Goal: Information Seeking & Learning: Learn about a topic

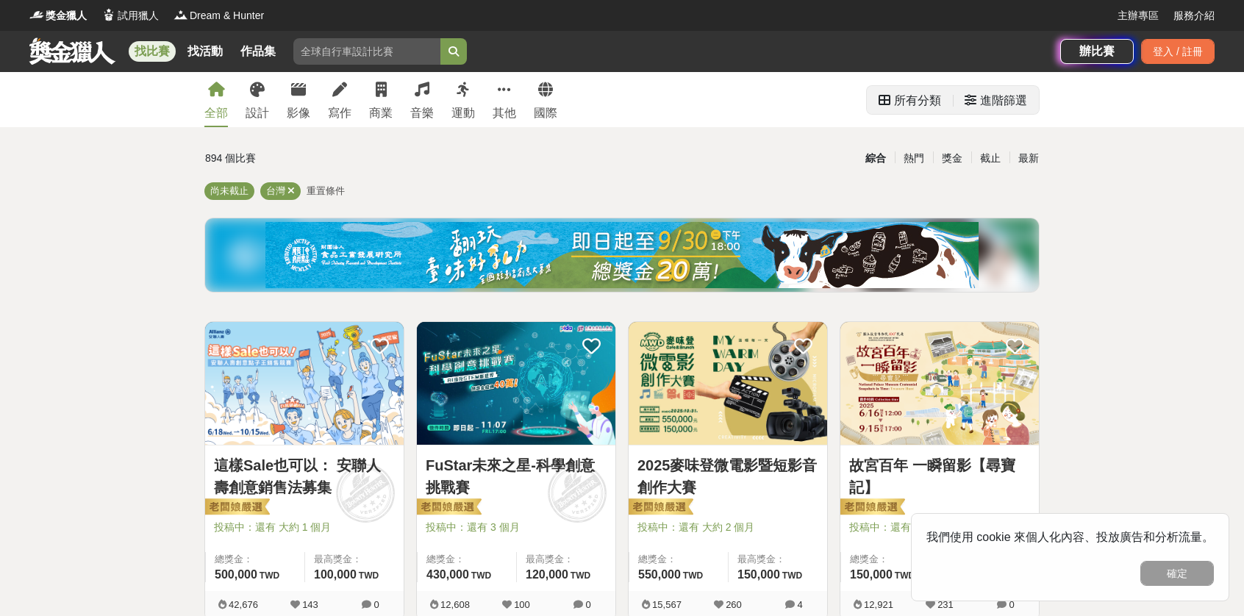
click at [956, 101] on div "進階篩選" at bounding box center [995, 100] width 86 height 28
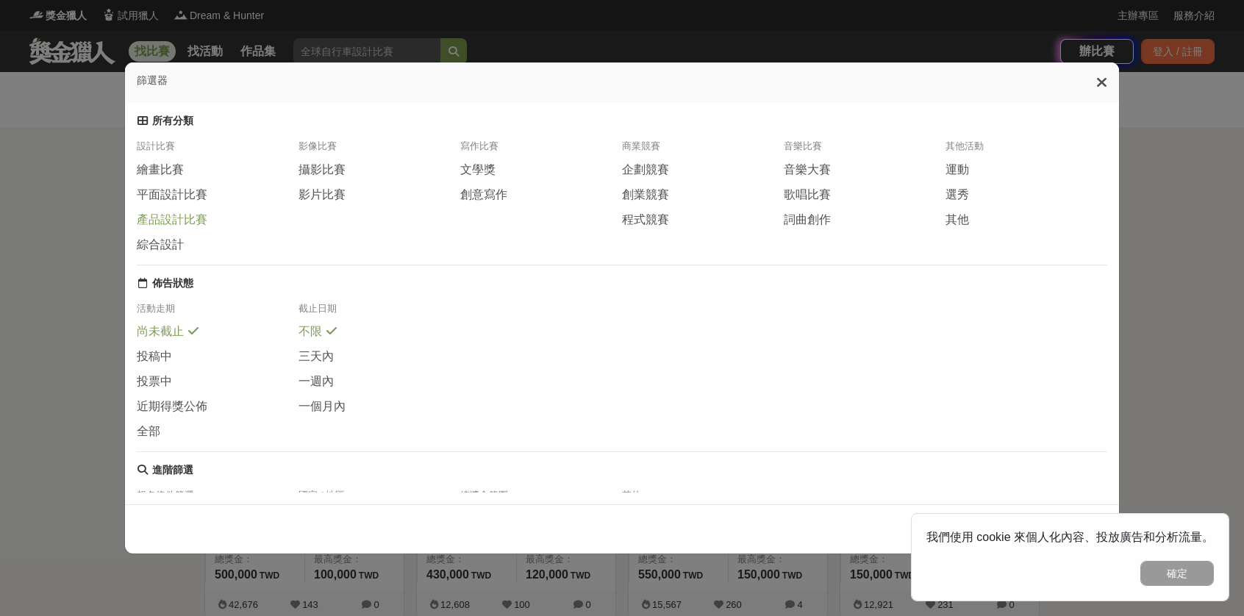
click at [168, 228] on span "產品設計比賽" at bounding box center [172, 219] width 71 height 15
click at [1101, 87] on icon at bounding box center [1101, 82] width 11 height 15
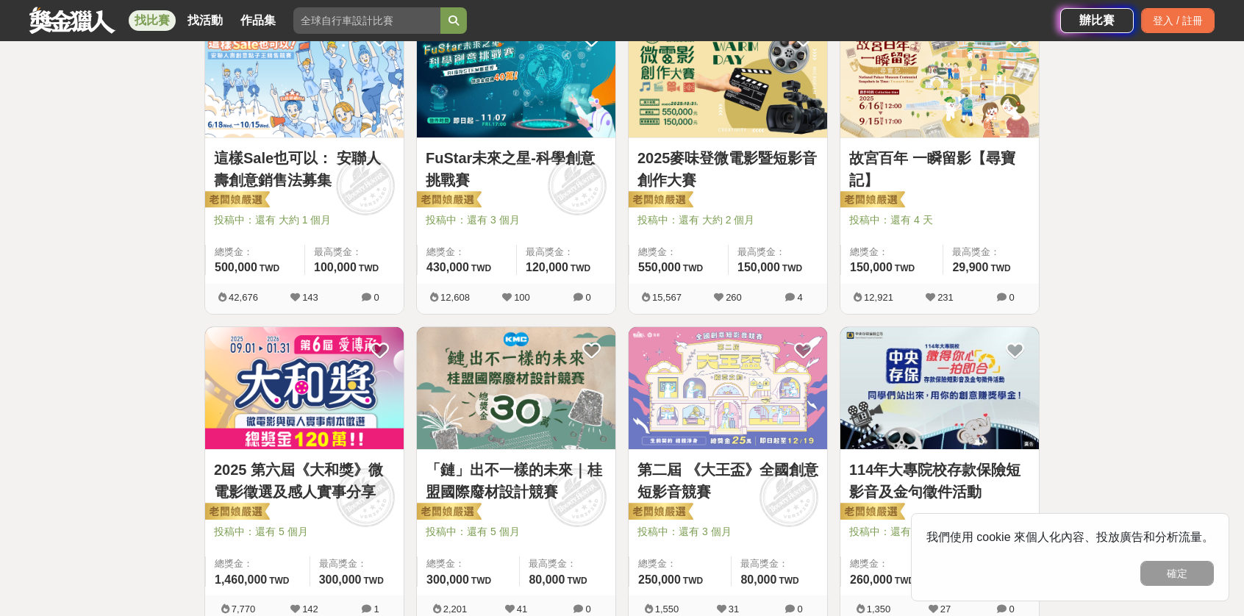
scroll to position [514, 0]
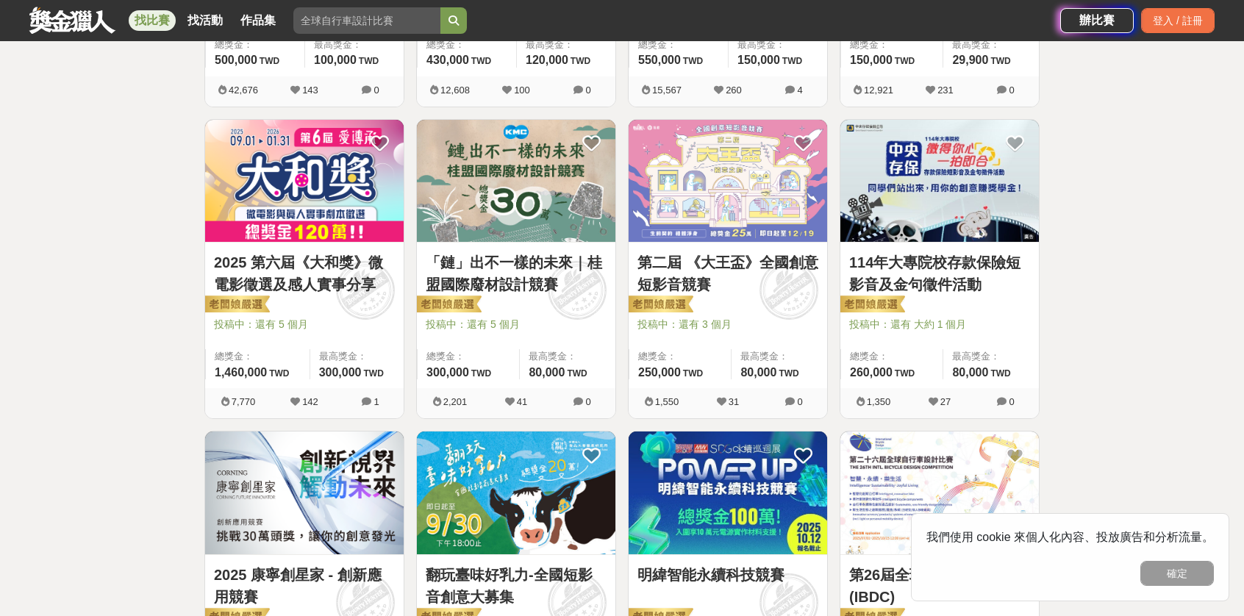
click at [1178, 574] on button "確定" at bounding box center [1176, 573] width 73 height 25
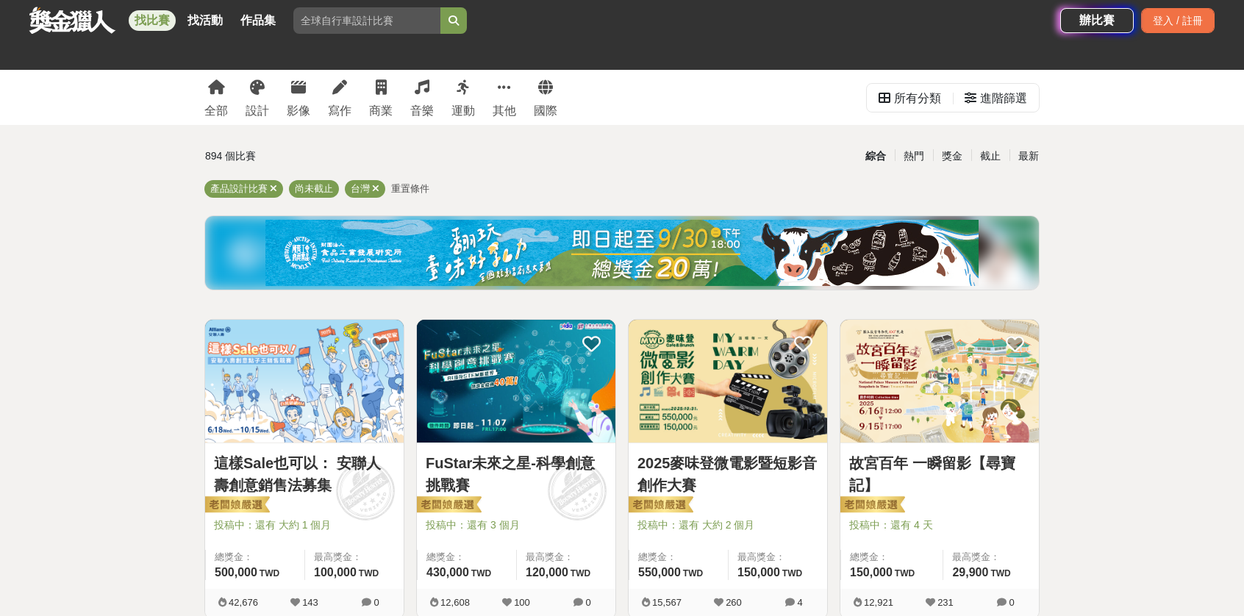
scroll to position [0, 0]
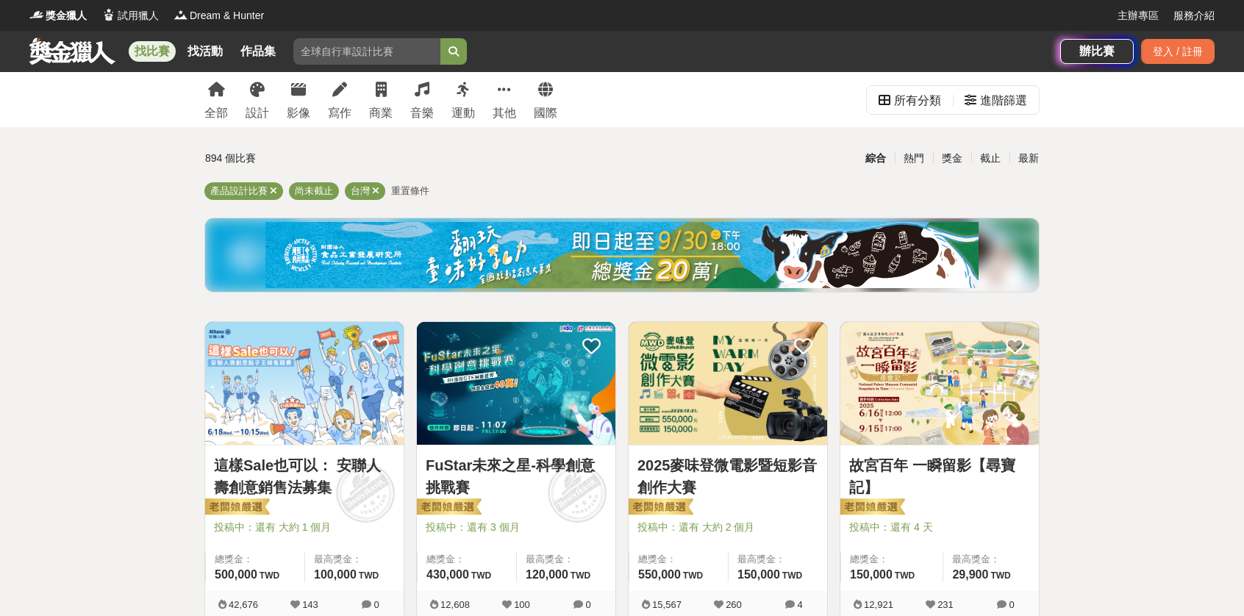
click at [406, 196] on span "重置條件" at bounding box center [410, 190] width 38 height 11
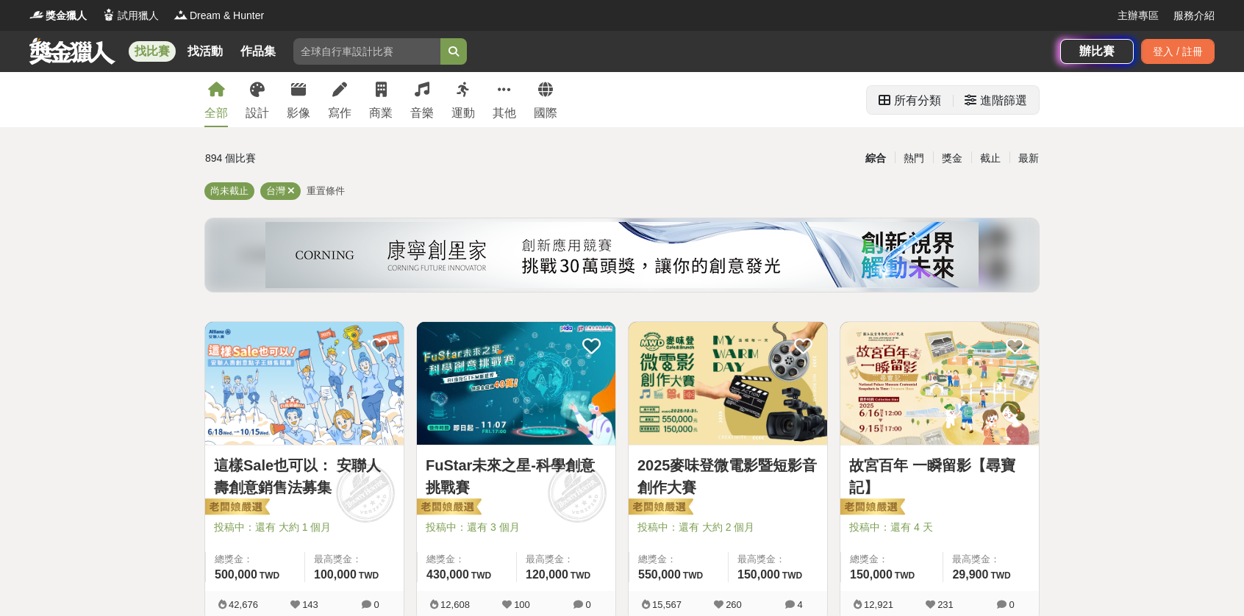
click at [983, 102] on div "進階篩選" at bounding box center [1003, 100] width 47 height 29
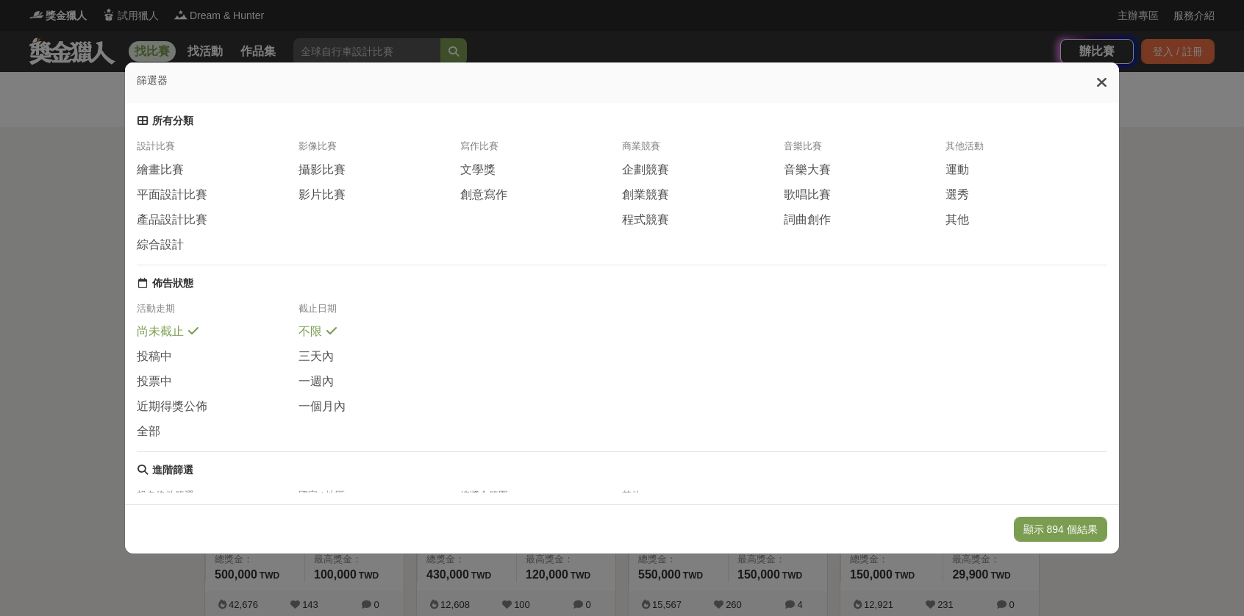
click at [176, 212] on div "平面設計比賽" at bounding box center [218, 199] width 162 height 25
click at [181, 228] on span "產品設計比賽" at bounding box center [172, 219] width 71 height 15
click at [1055, 523] on button "顯示 21 個結果" at bounding box center [1062, 529] width 87 height 25
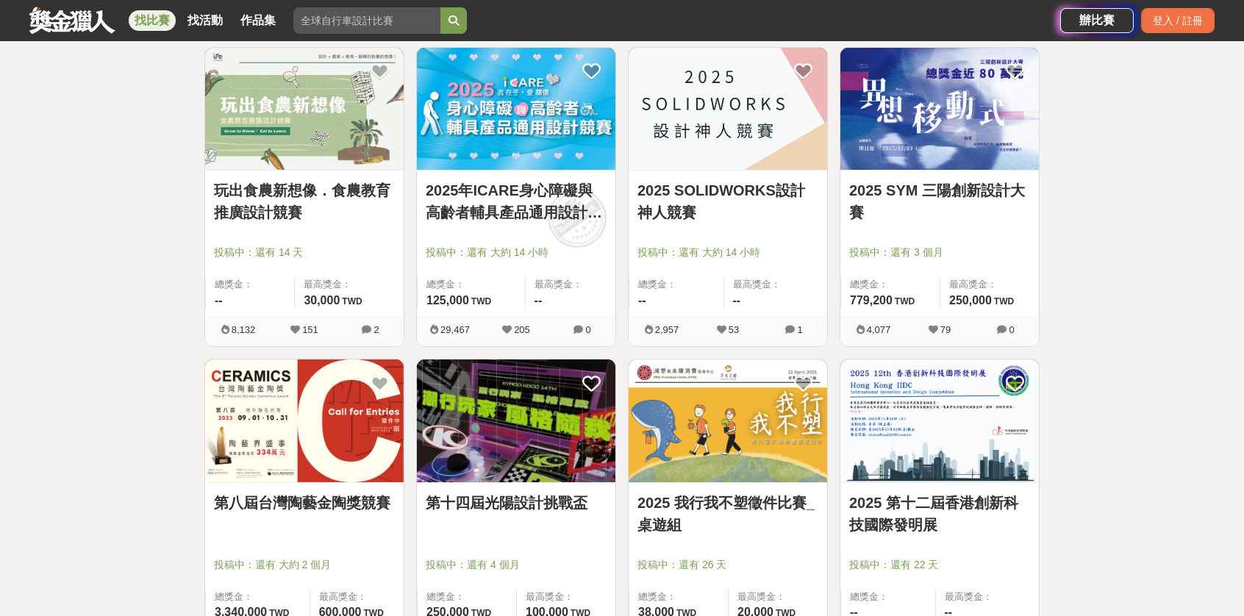
scroll to position [735, 0]
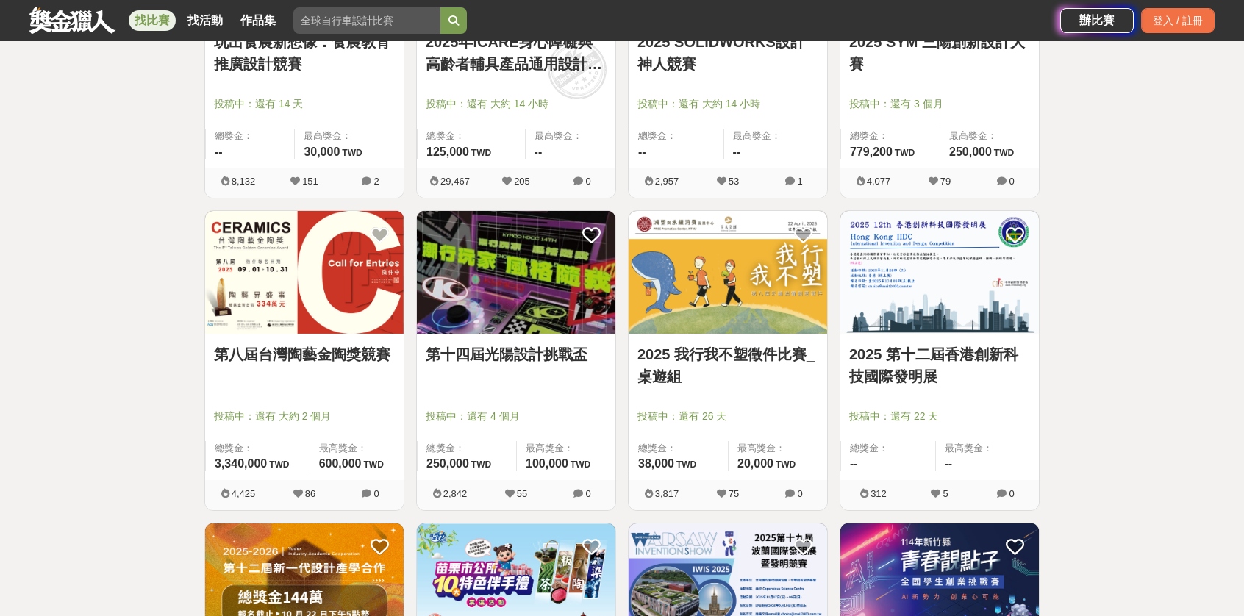
click at [510, 348] on link "第十四屆光陽設計挑戰盃" at bounding box center [516, 354] width 181 height 22
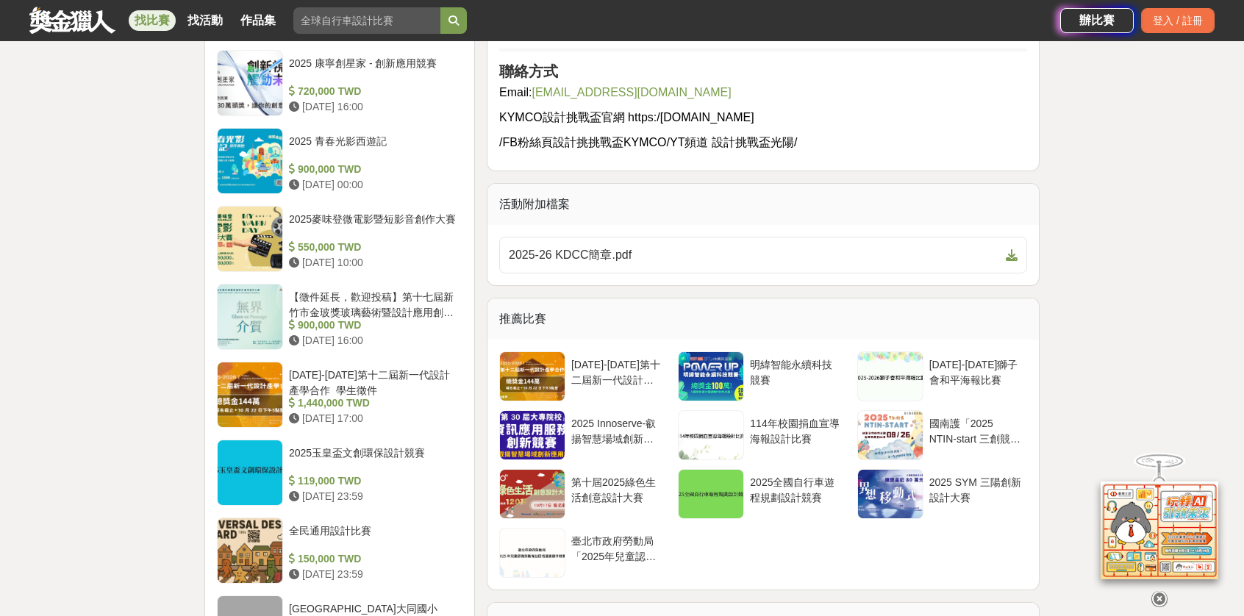
scroll to position [1690, 0]
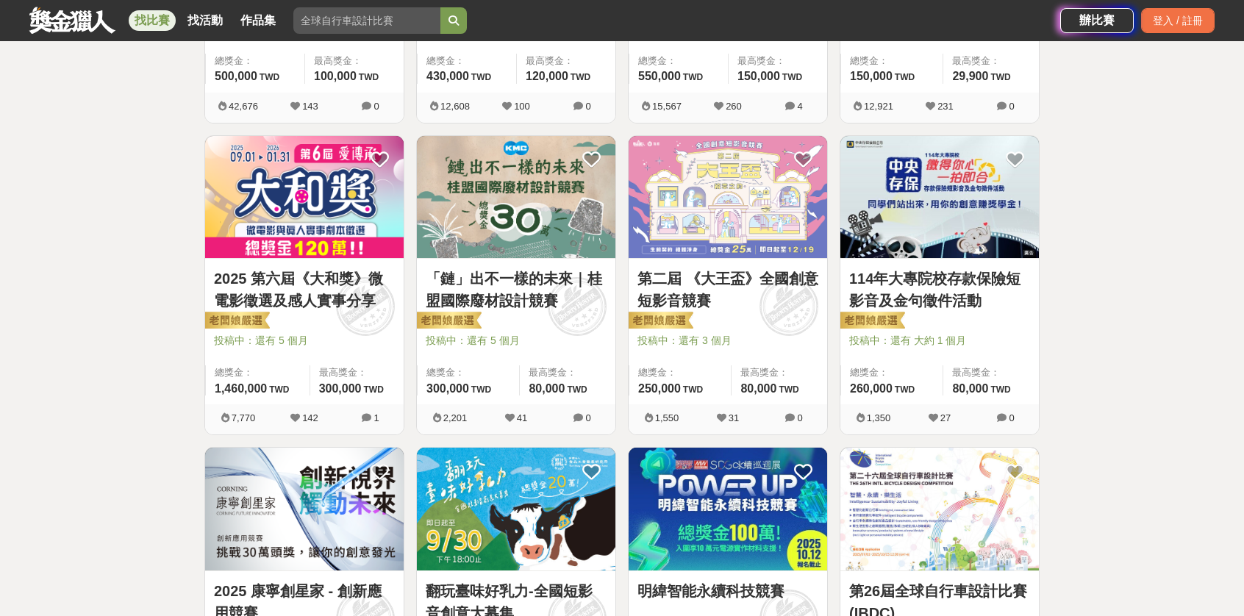
scroll to position [808, 0]
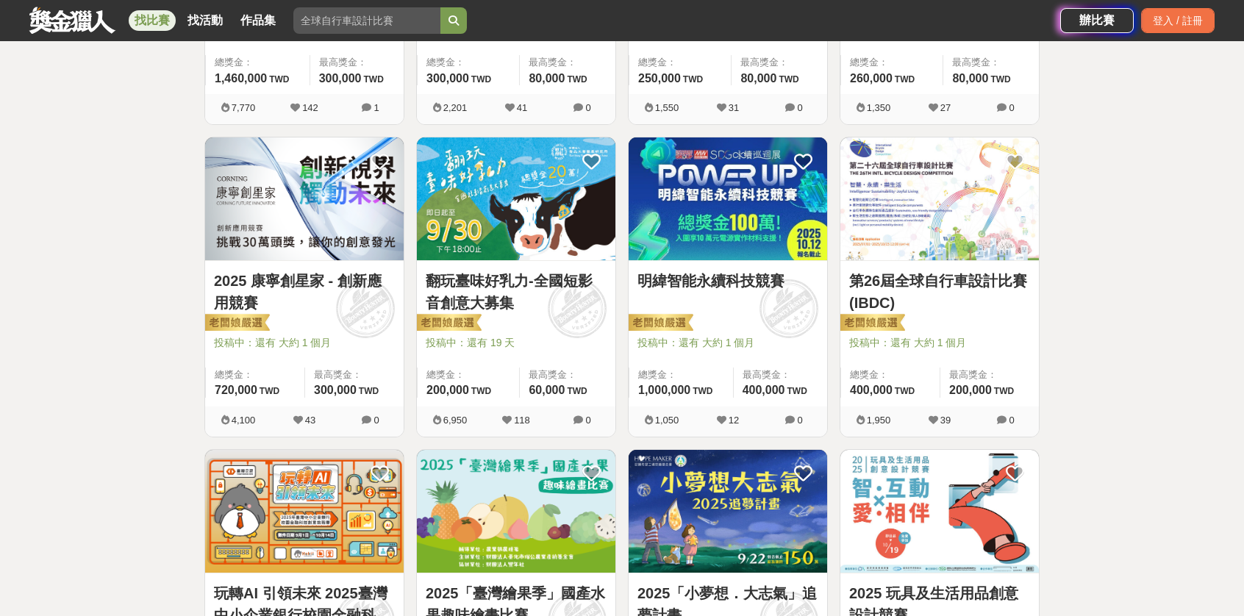
click at [338, 276] on link "2025 康寧創星家 - 創新應用競賽" at bounding box center [304, 292] width 181 height 44
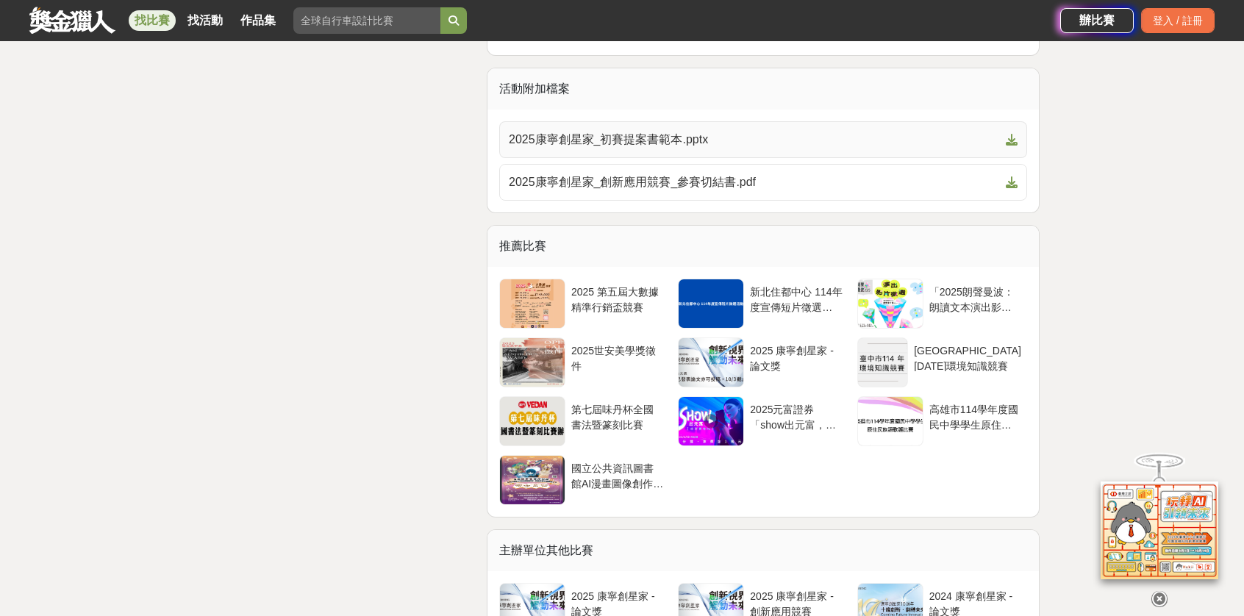
scroll to position [3748, 0]
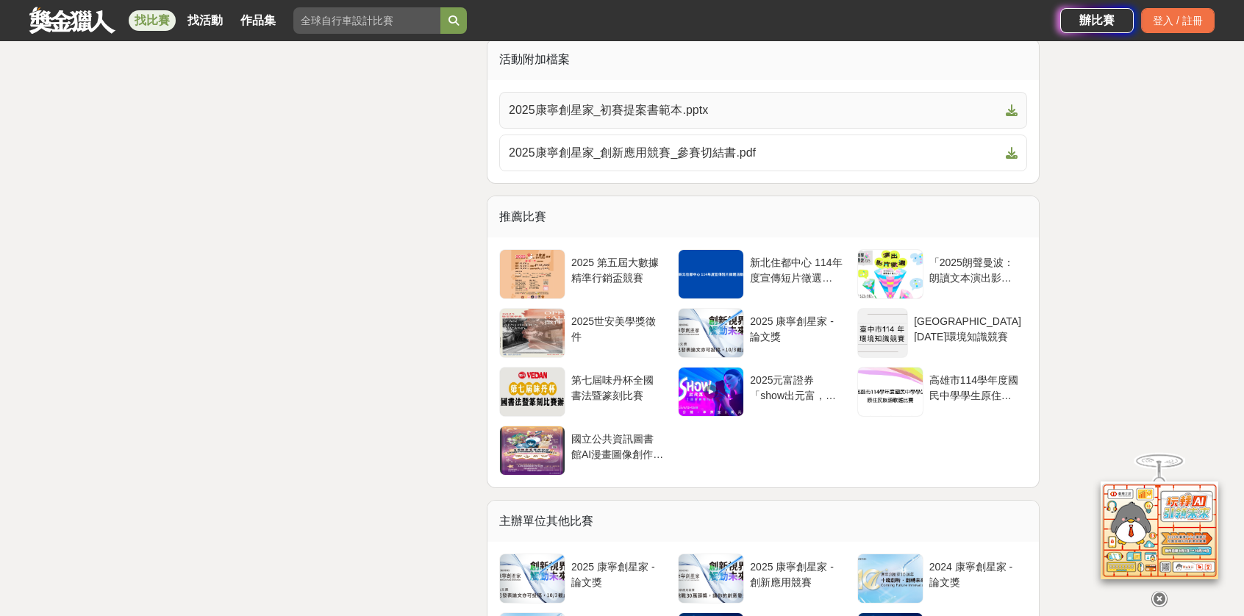
click at [607, 117] on span "2025康寧創星家_初賽提案書範本.pptx" at bounding box center [754, 110] width 491 height 18
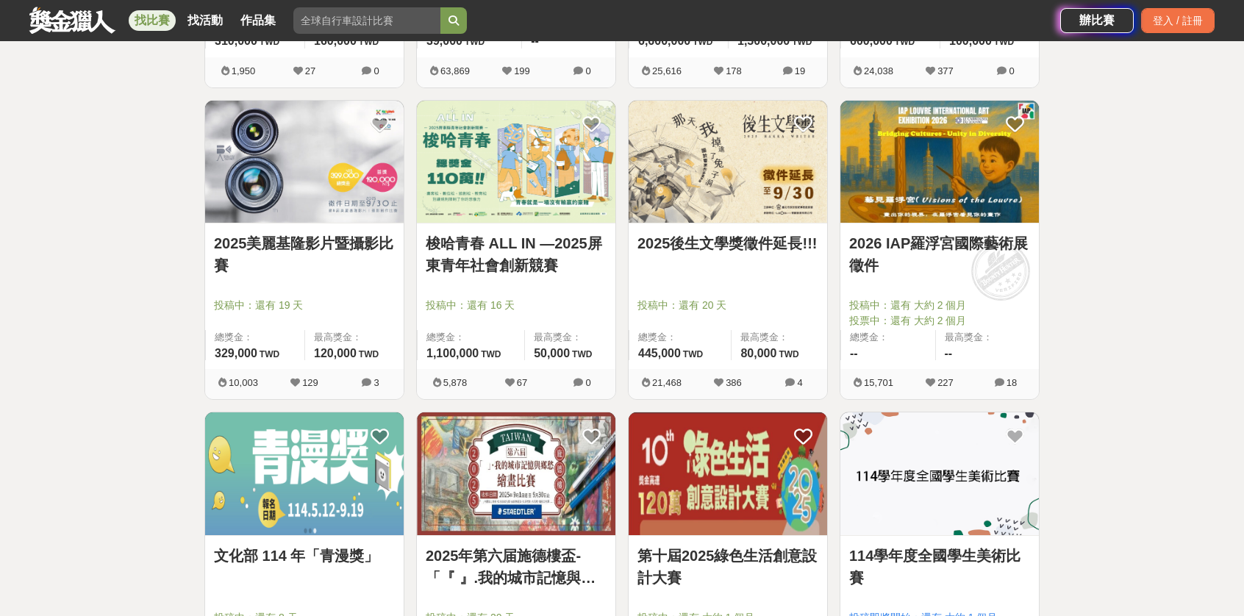
scroll to position [1837, 0]
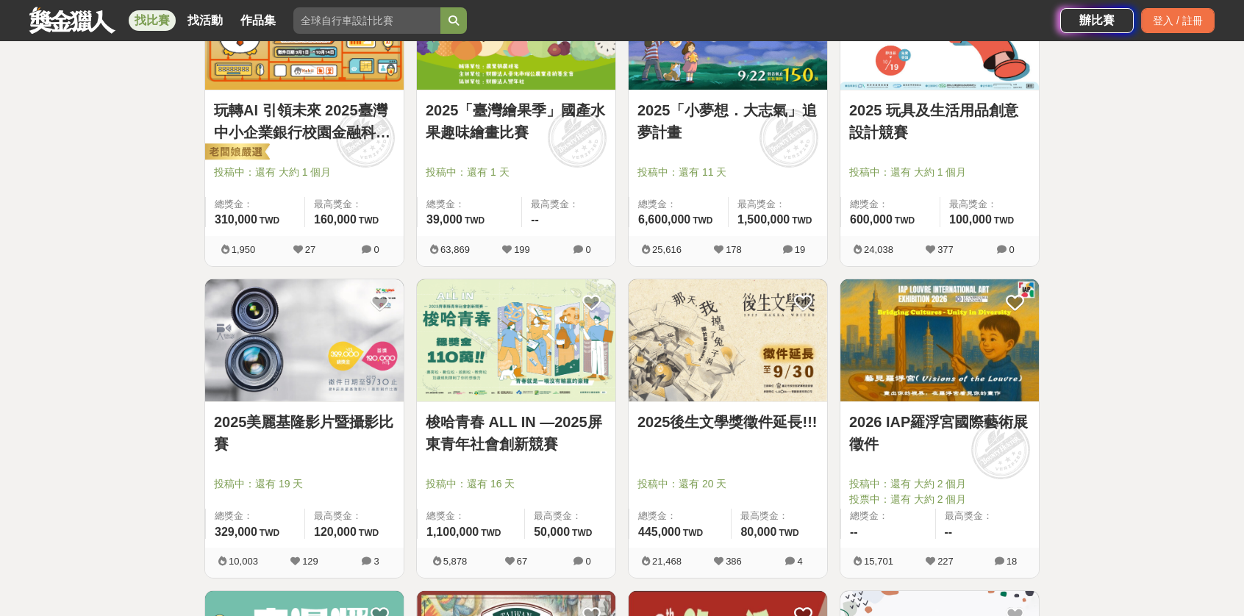
drag, startPoint x: 1151, startPoint y: 468, endPoint x: 1111, endPoint y: 132, distance: 338.9
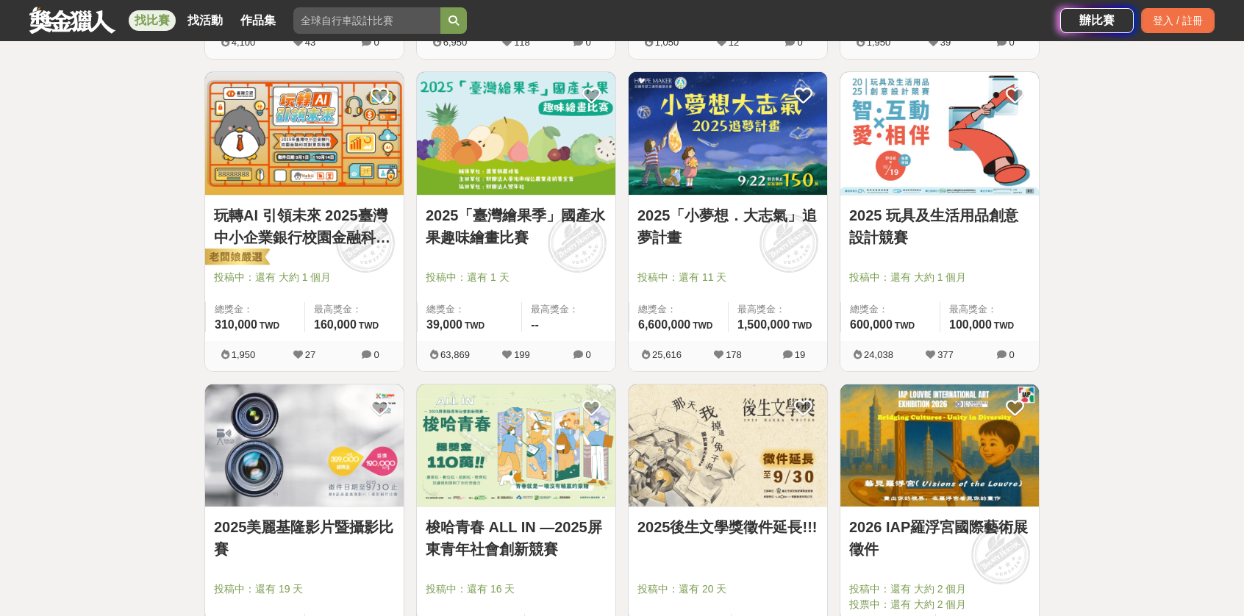
scroll to position [0, 0]
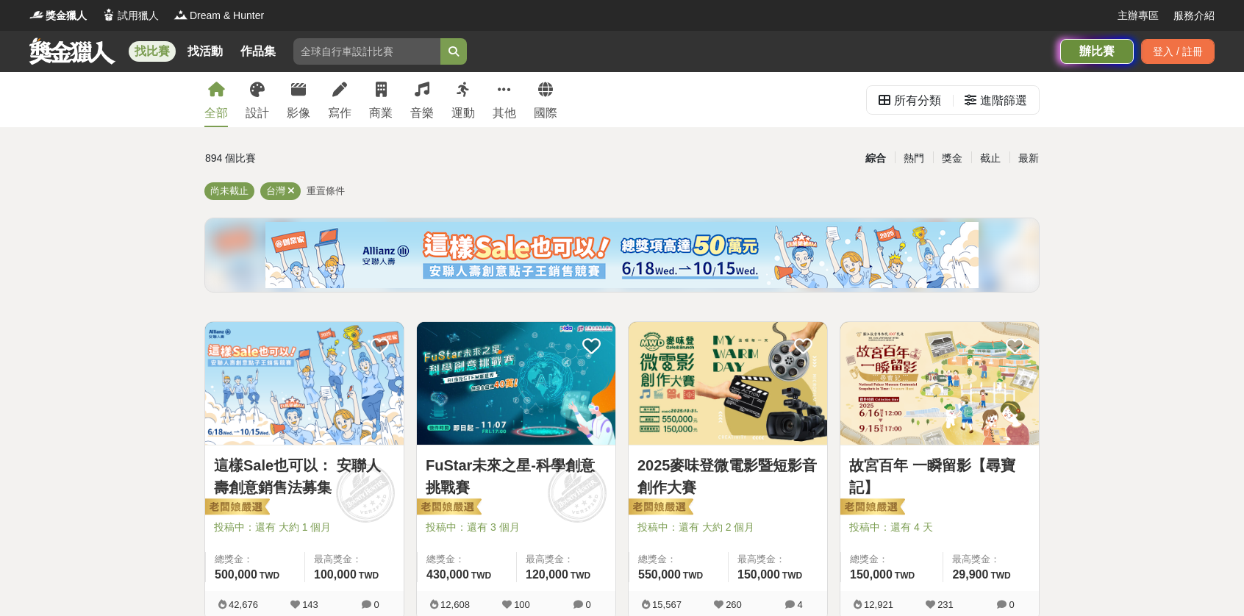
drag, startPoint x: 1092, startPoint y: 218, endPoint x: 1094, endPoint y: 58, distance: 160.2
click at [1005, 88] on div "進階篩選" at bounding box center [1003, 100] width 47 height 29
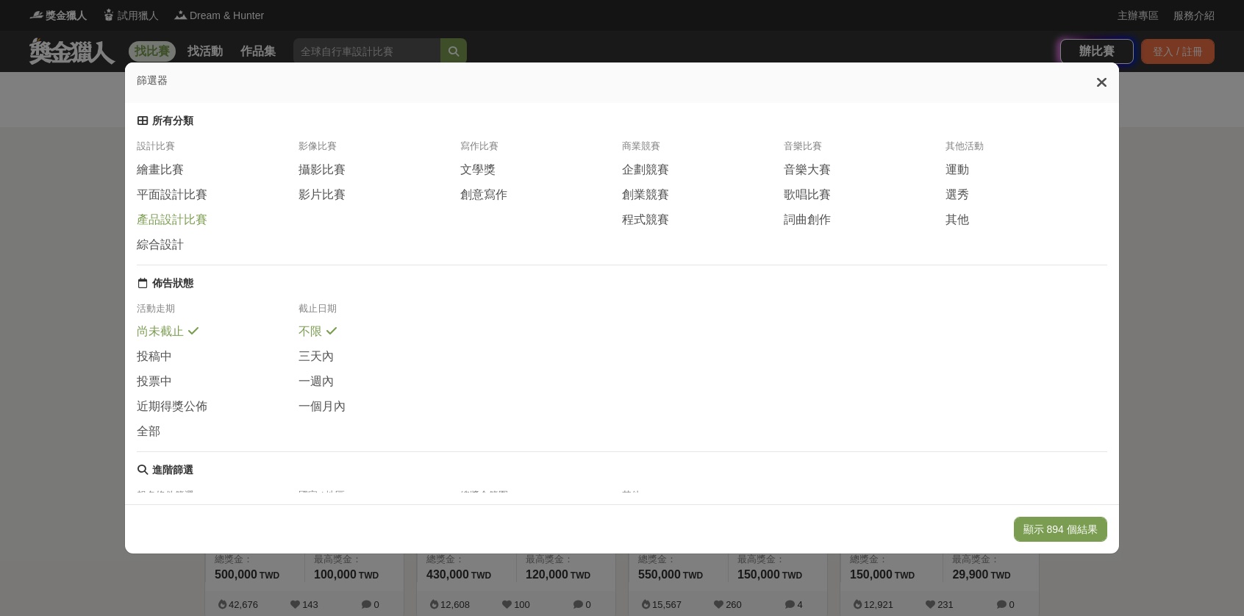
click at [176, 228] on span "產品設計比賽" at bounding box center [172, 219] width 71 height 15
click at [1076, 522] on button "顯示 21 個結果" at bounding box center [1062, 529] width 87 height 25
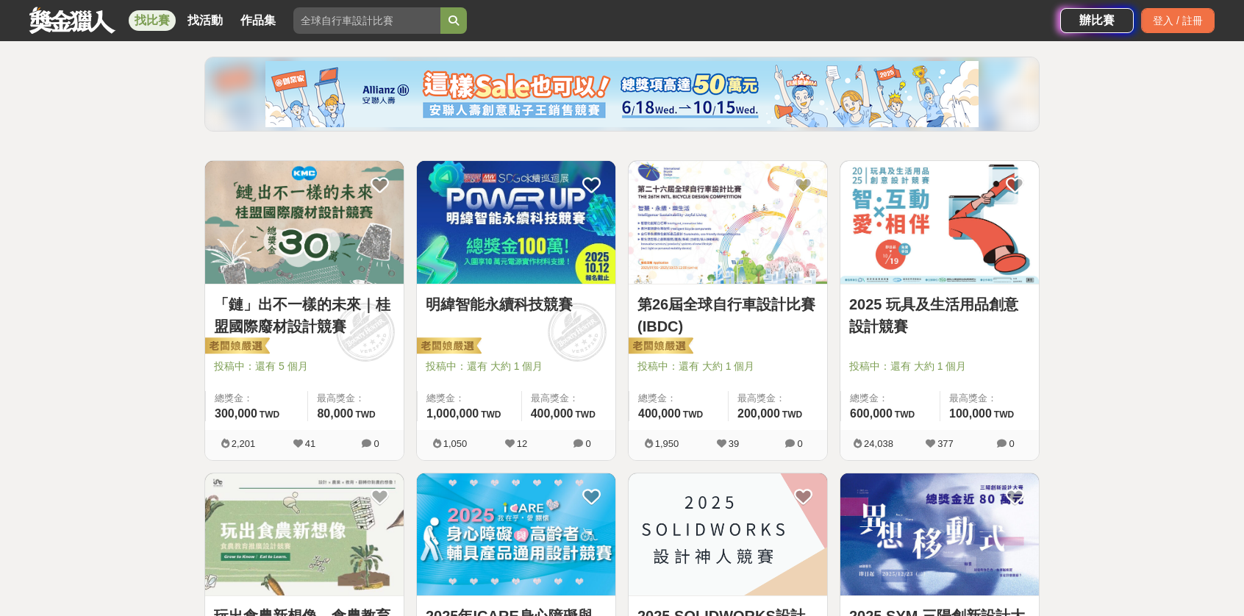
scroll to position [147, 0]
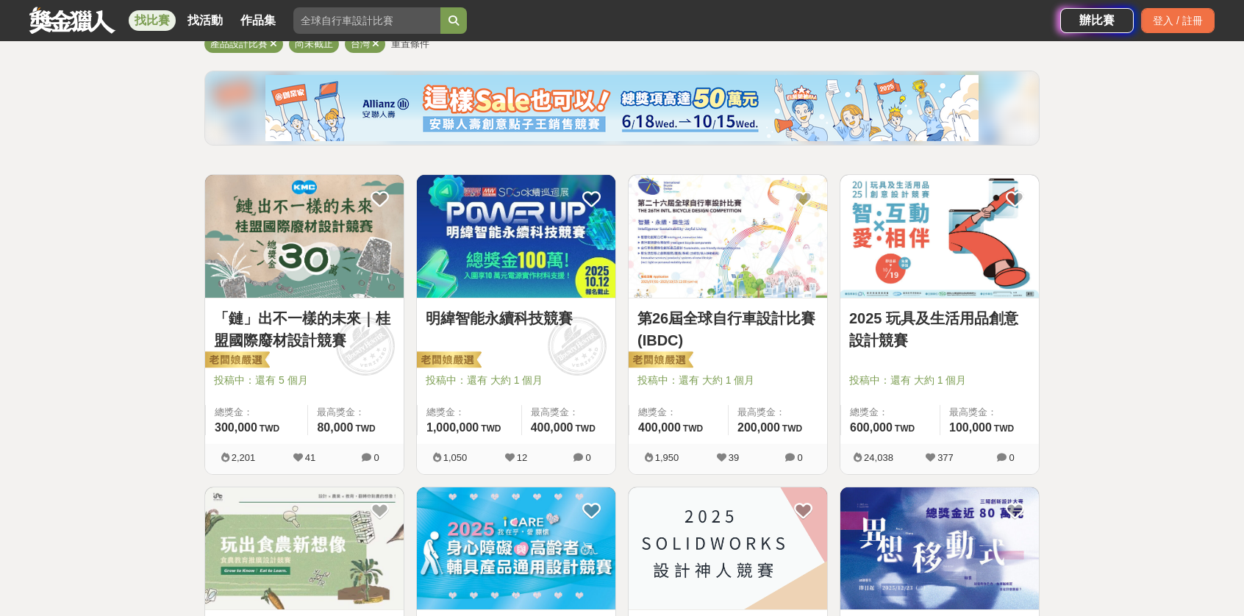
click at [294, 263] on img at bounding box center [304, 236] width 198 height 123
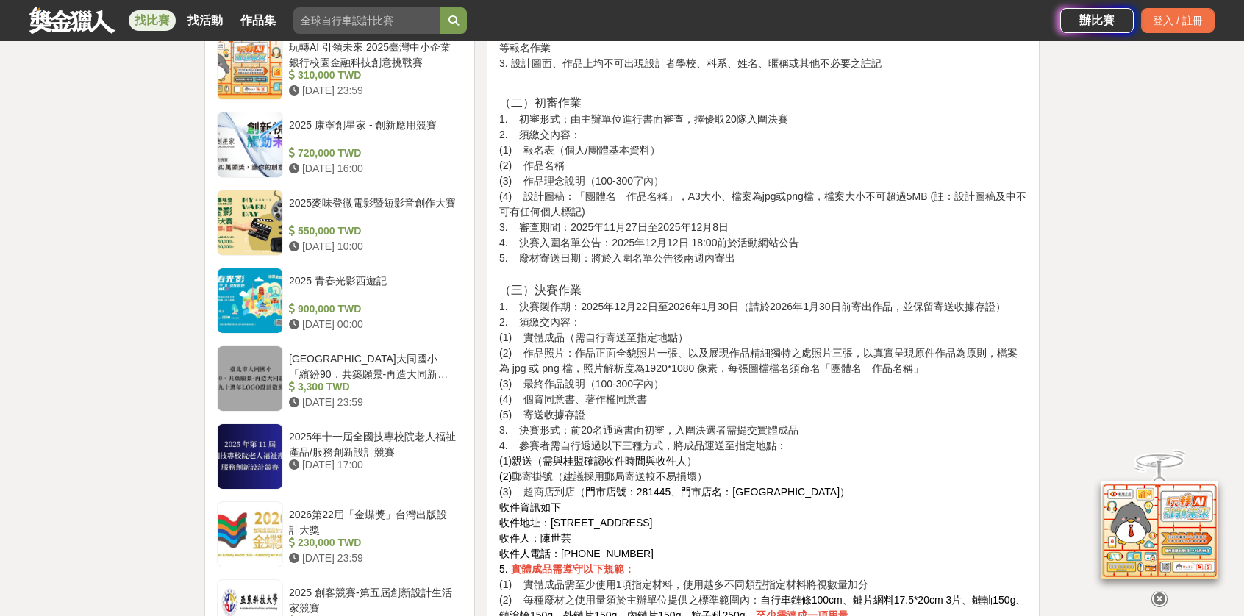
scroll to position [1690, 0]
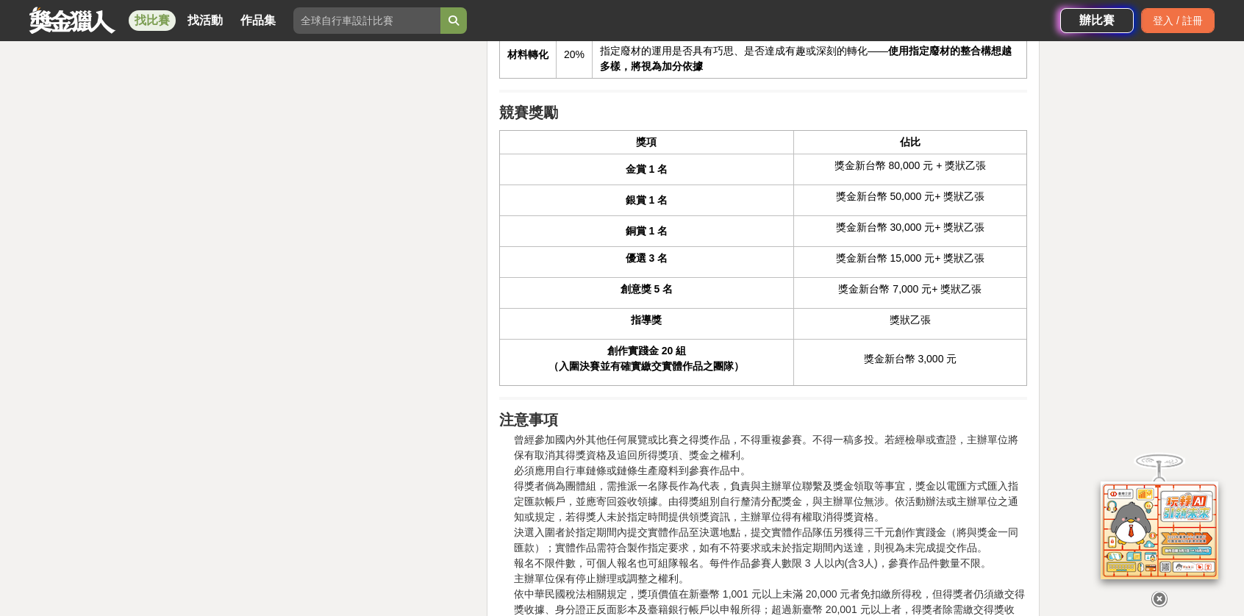
drag, startPoint x: 842, startPoint y: 517, endPoint x: 821, endPoint y: 508, distance: 23.1
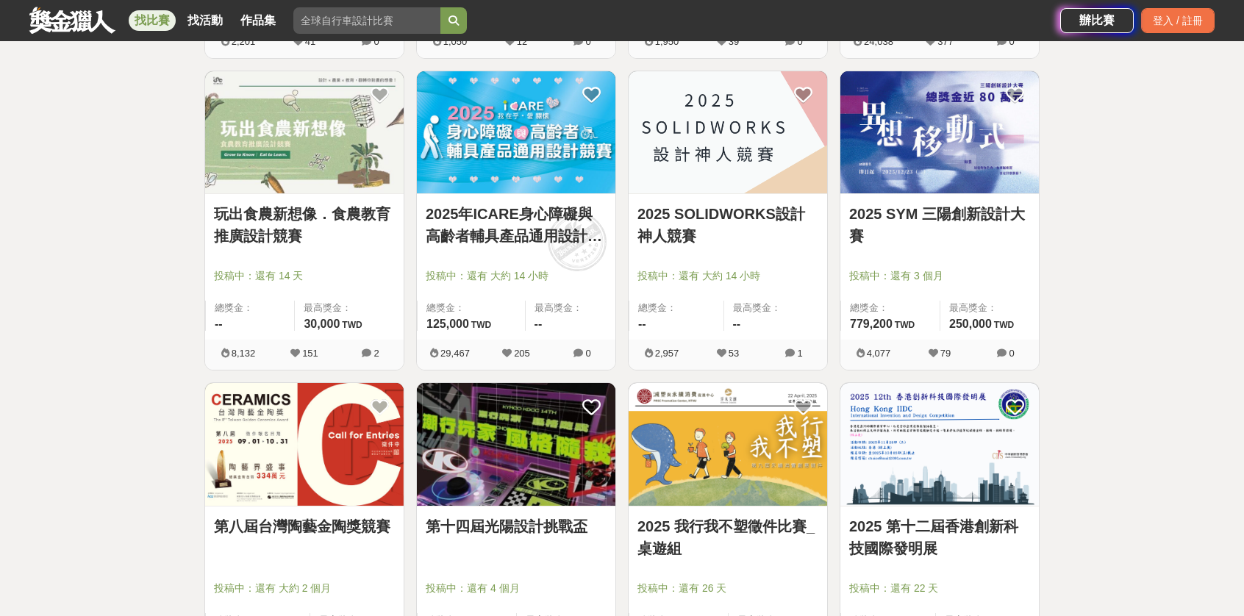
scroll to position [735, 0]
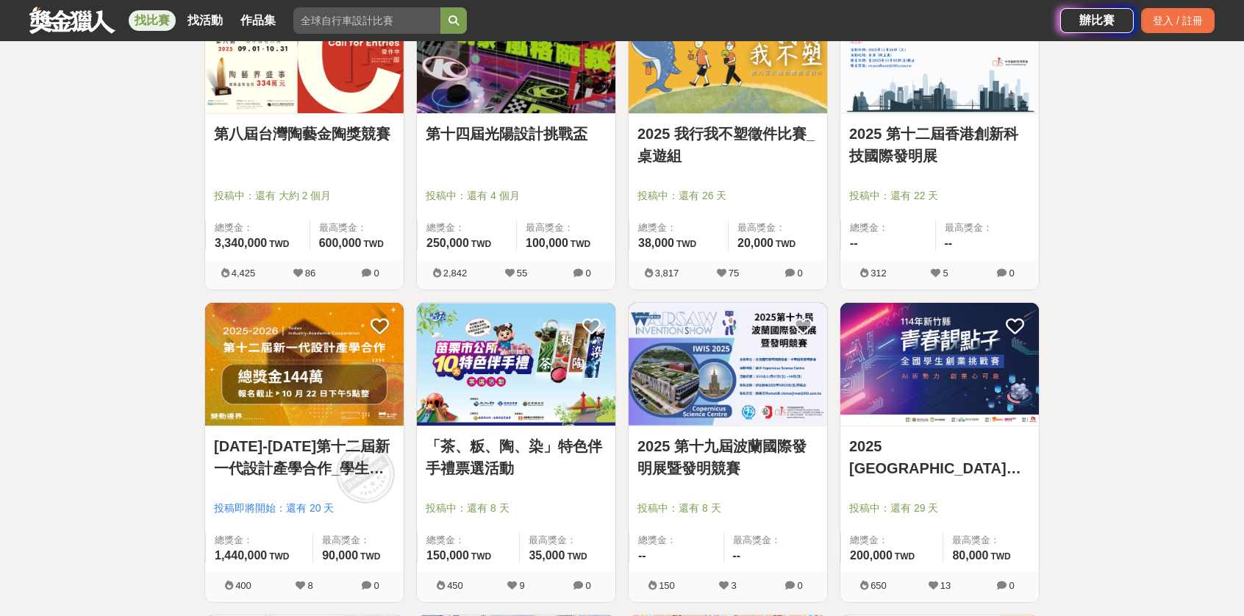
drag, startPoint x: 855, startPoint y: 430, endPoint x: 846, endPoint y: 426, distance: 10.5
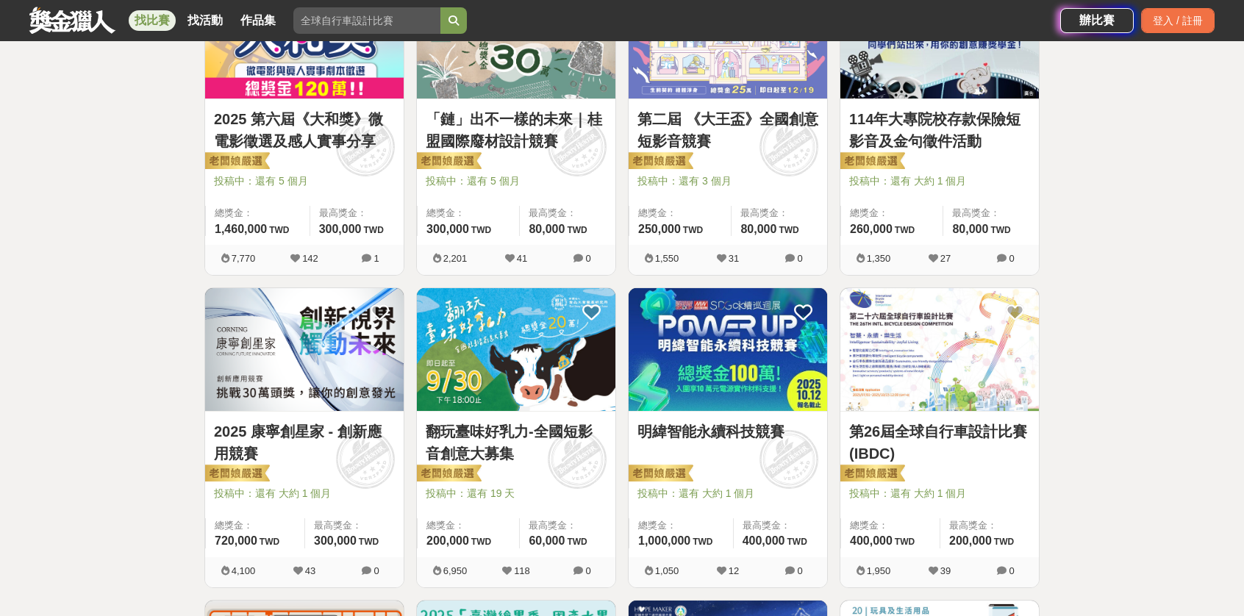
scroll to position [882, 0]
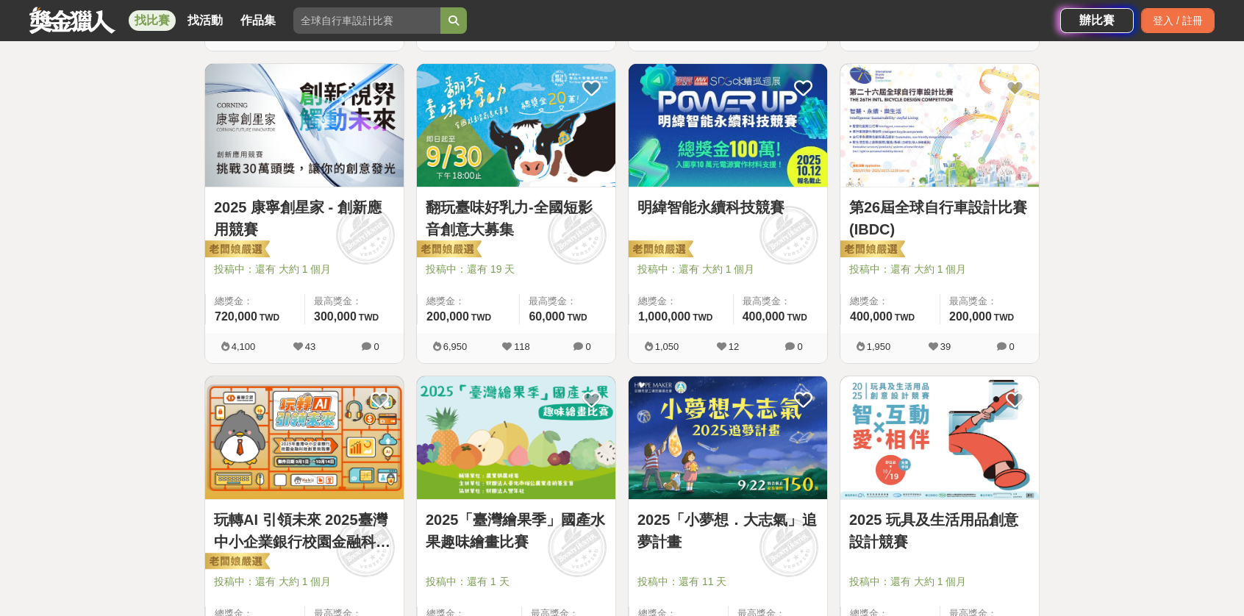
click at [337, 229] on link "2025 康寧創星家 - 創新應用競賽" at bounding box center [304, 218] width 181 height 44
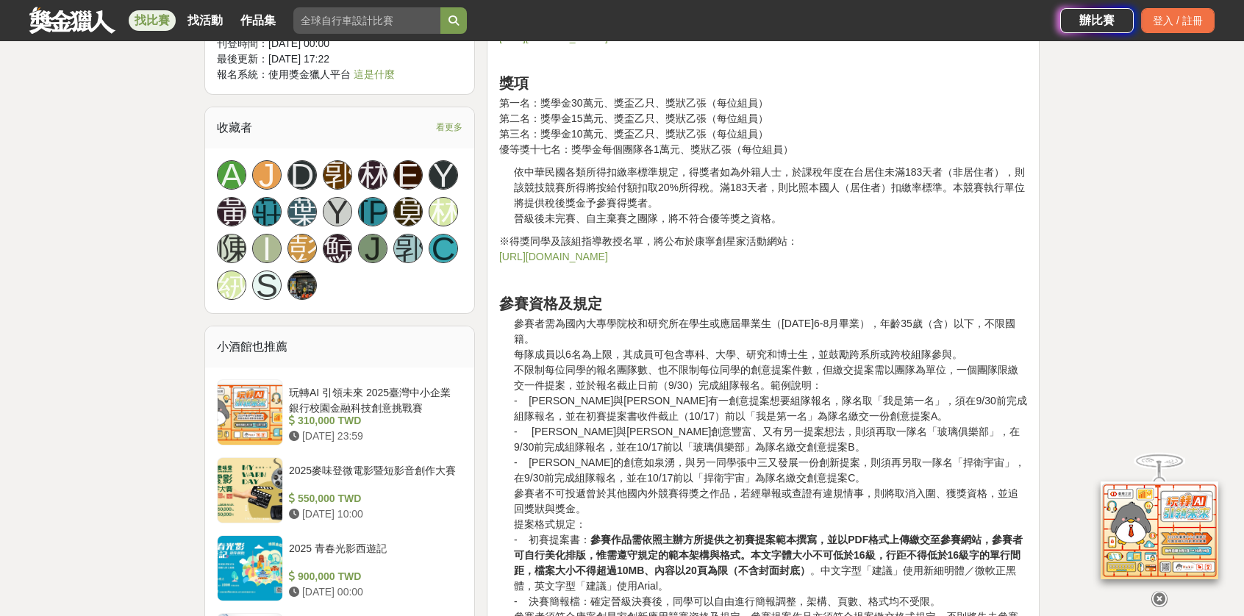
scroll to position [1323, 0]
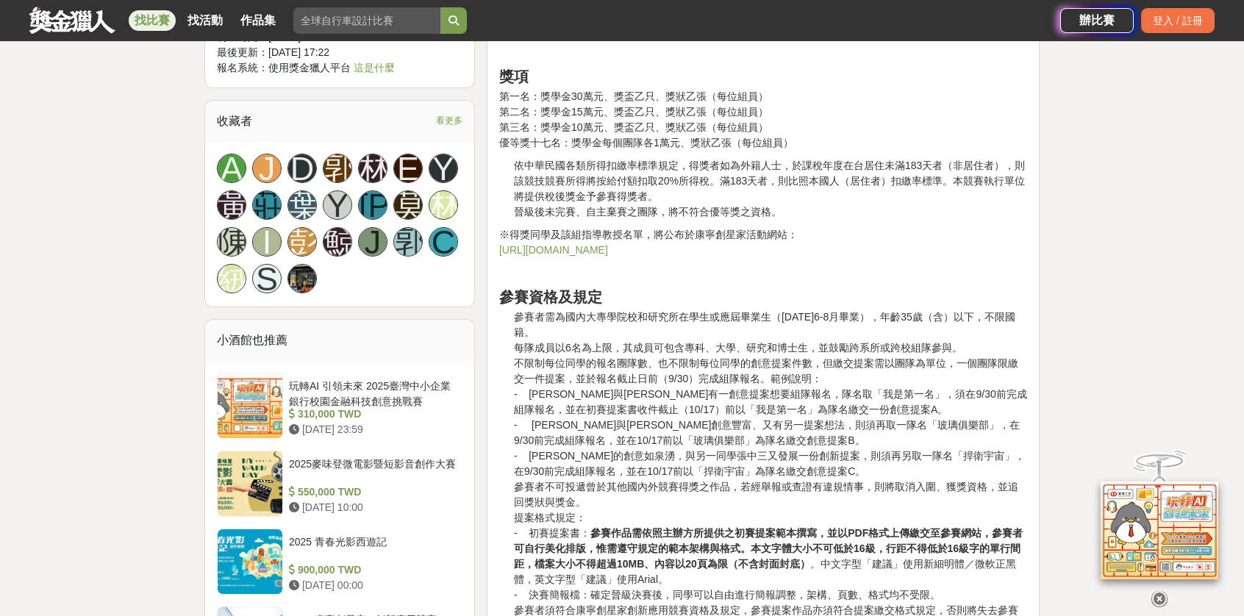
click at [688, 330] on li "參賽者需為國內大專學院校和研究所在學生或應屆畢業生（[DATE]6-8月畢業），年齡35歲（含）以下，不限國籍。" at bounding box center [770, 324] width 513 height 31
click at [1152, 591] on icon at bounding box center [1159, 599] width 16 height 16
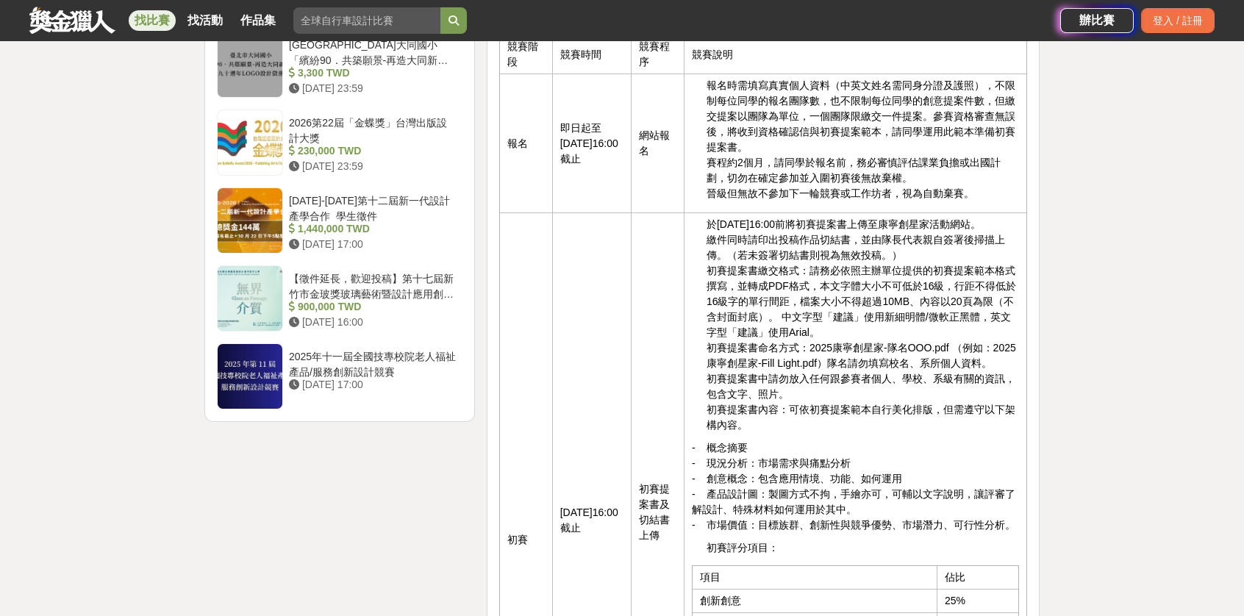
scroll to position [2205, 0]
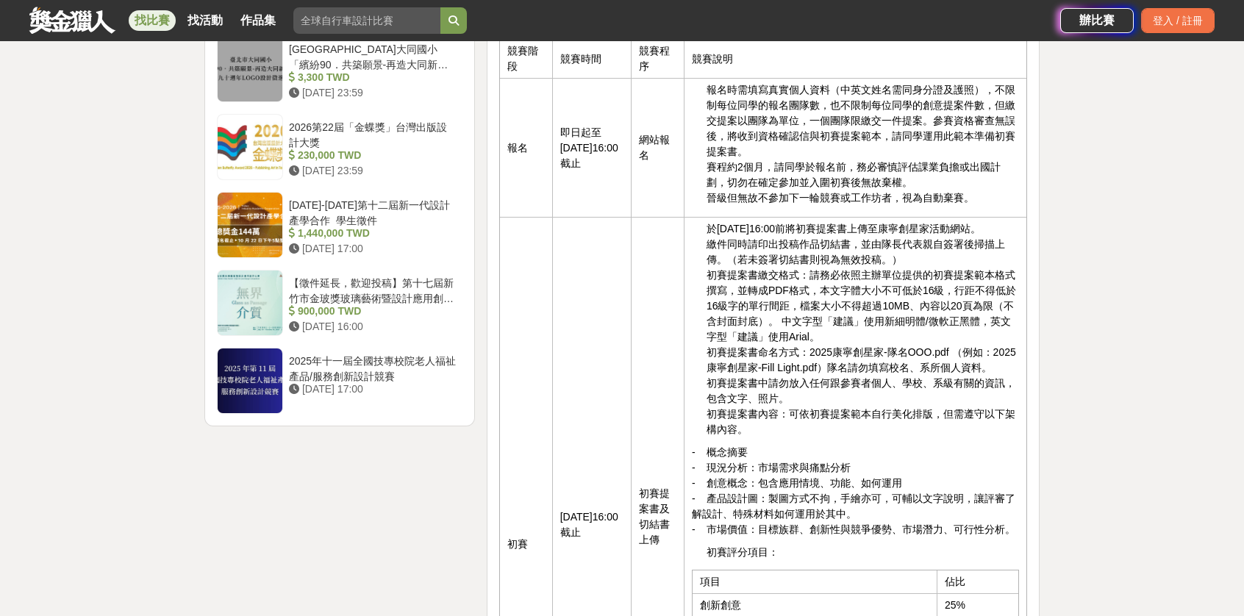
click at [919, 452] on td "於[DATE]16:00前將初賽提案書上傳至康寧創星家活動網站。 繳件同時請印出投稿作品切結書，並由隊長代表親自簽署後掃描上傳。（若未簽署切結書則視為無效投稿…" at bounding box center [854, 525] width 342 height 614
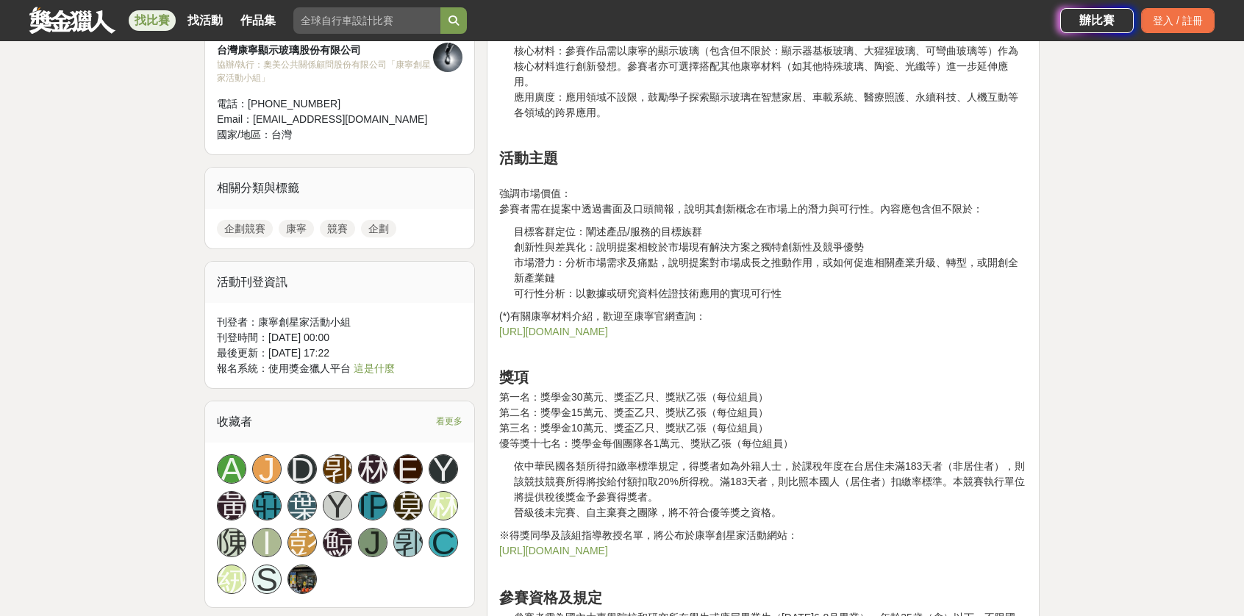
scroll to position [1029, 0]
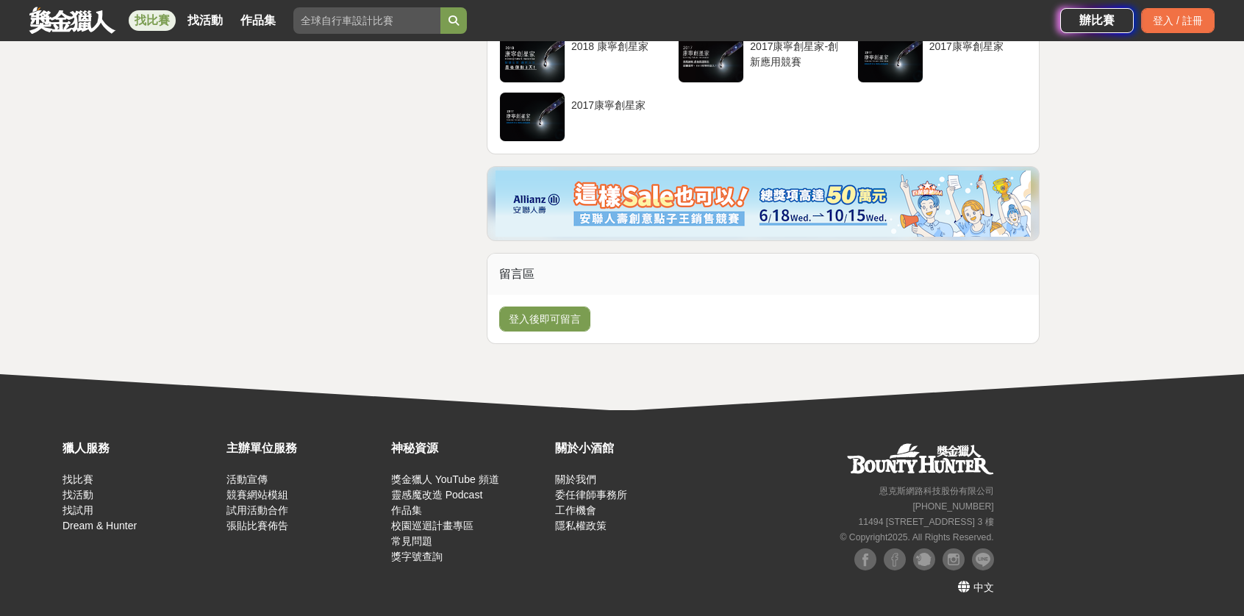
drag, startPoint x: 775, startPoint y: 418, endPoint x: 789, endPoint y: 403, distance: 20.8
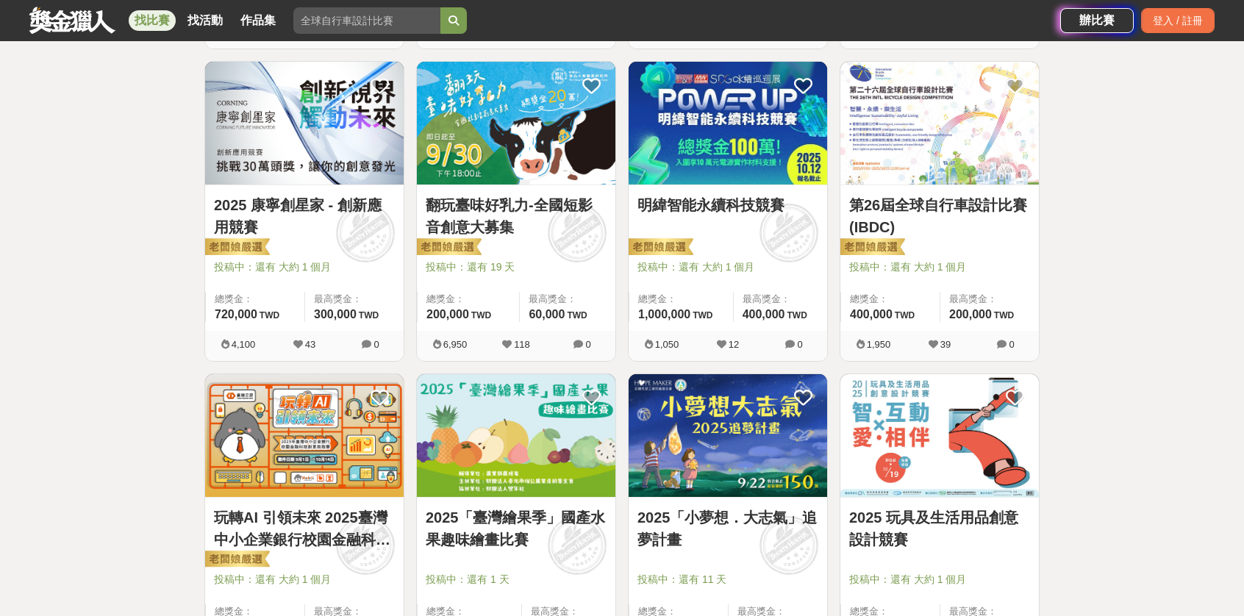
scroll to position [882, 0]
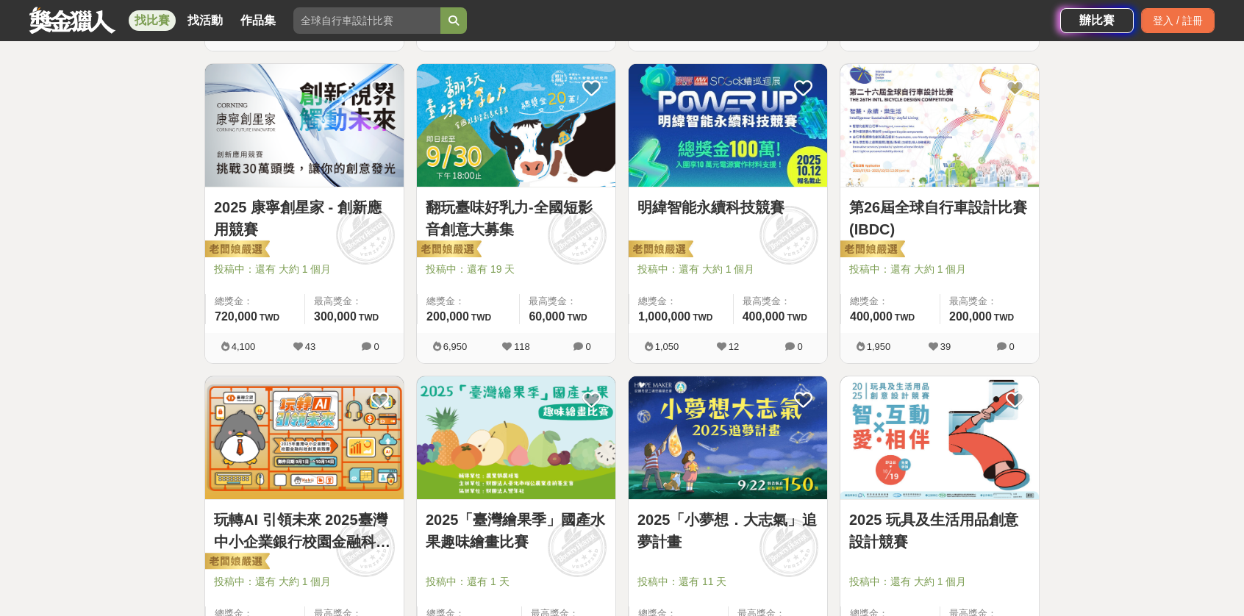
drag, startPoint x: 791, startPoint y: 392, endPoint x: 797, endPoint y: 386, distance: 8.8
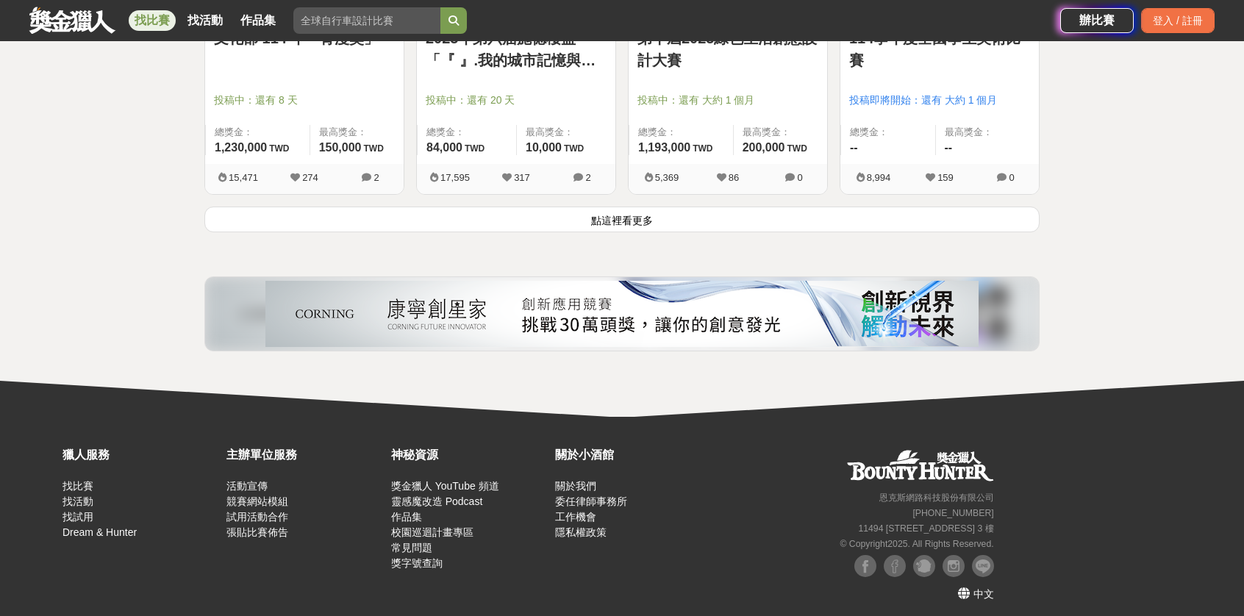
scroll to position [1991, 0]
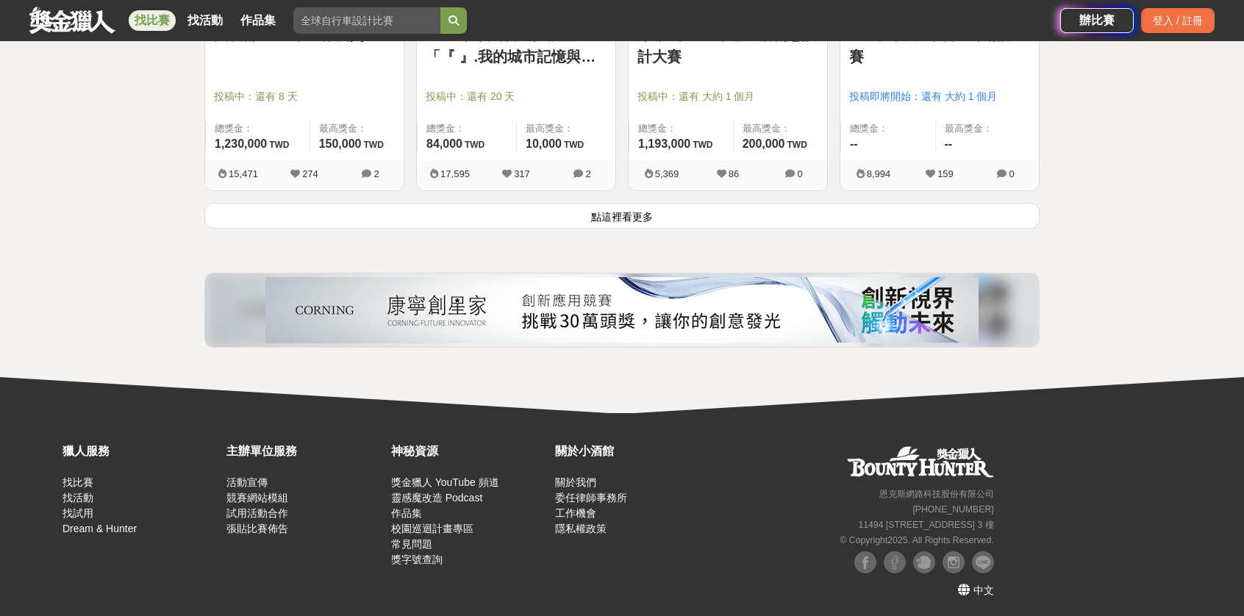
click at [700, 224] on button "點這裡看更多" at bounding box center [621, 216] width 835 height 26
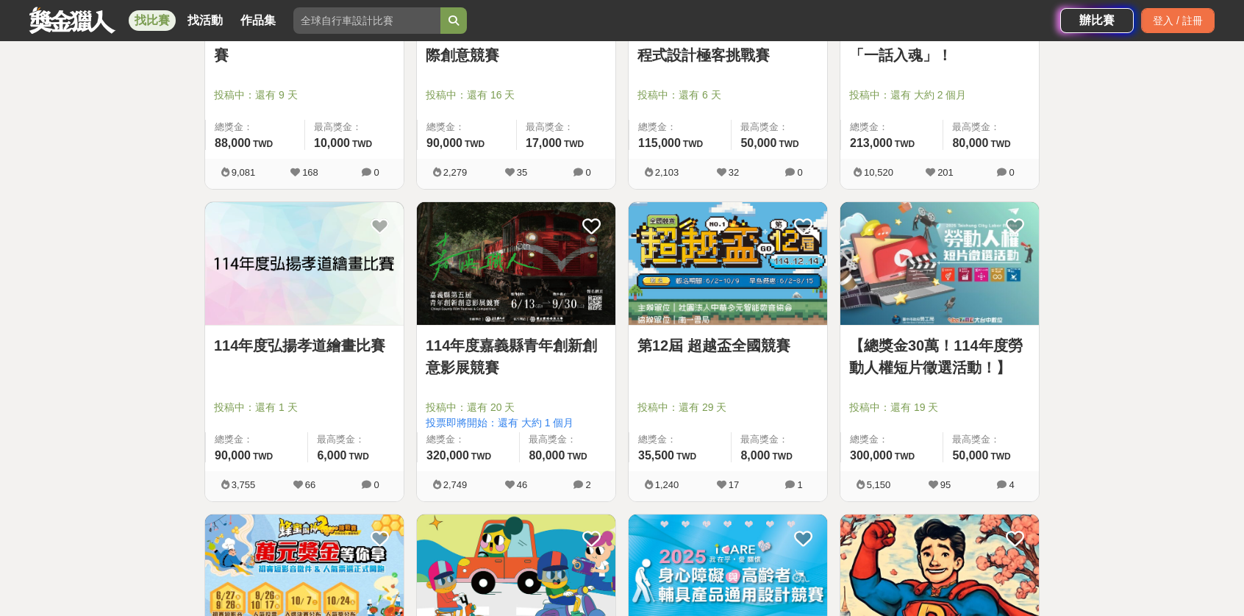
scroll to position [3681, 0]
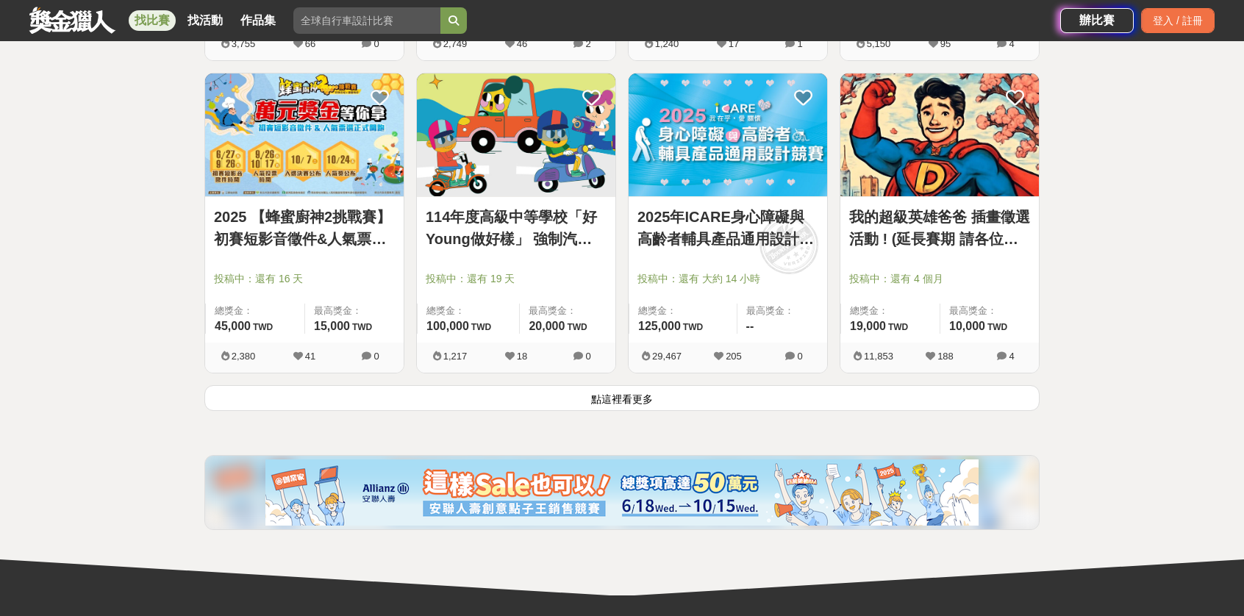
click at [683, 393] on button "點這裡看更多" at bounding box center [621, 398] width 835 height 26
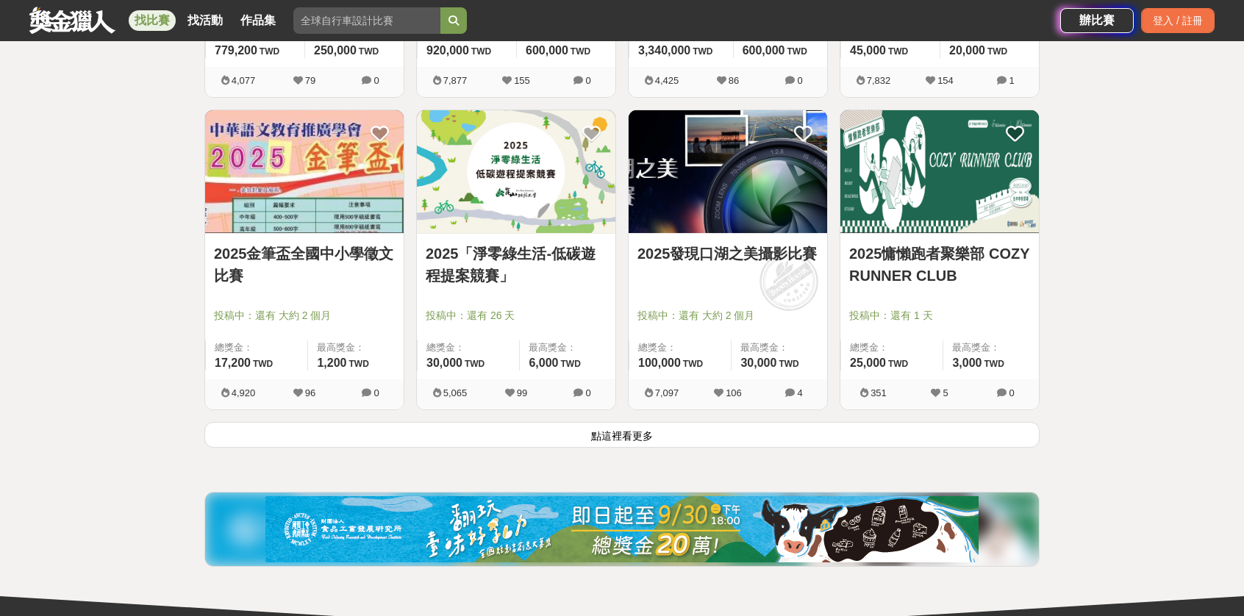
scroll to position [5519, 0]
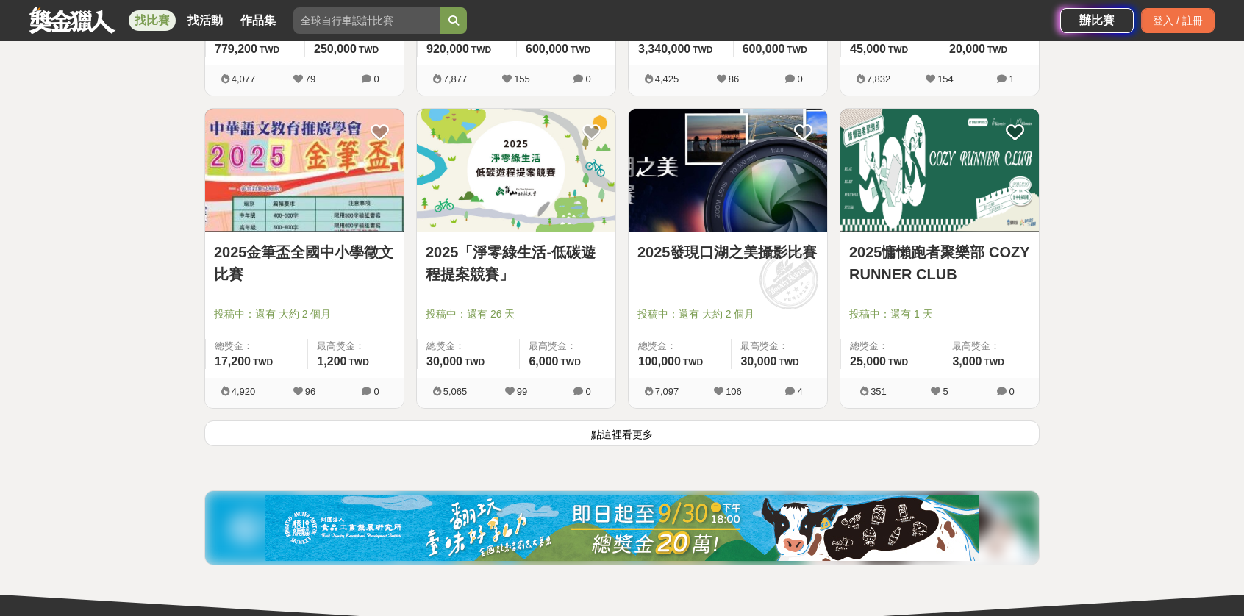
click at [637, 430] on button "點這裡看更多" at bounding box center [621, 433] width 835 height 26
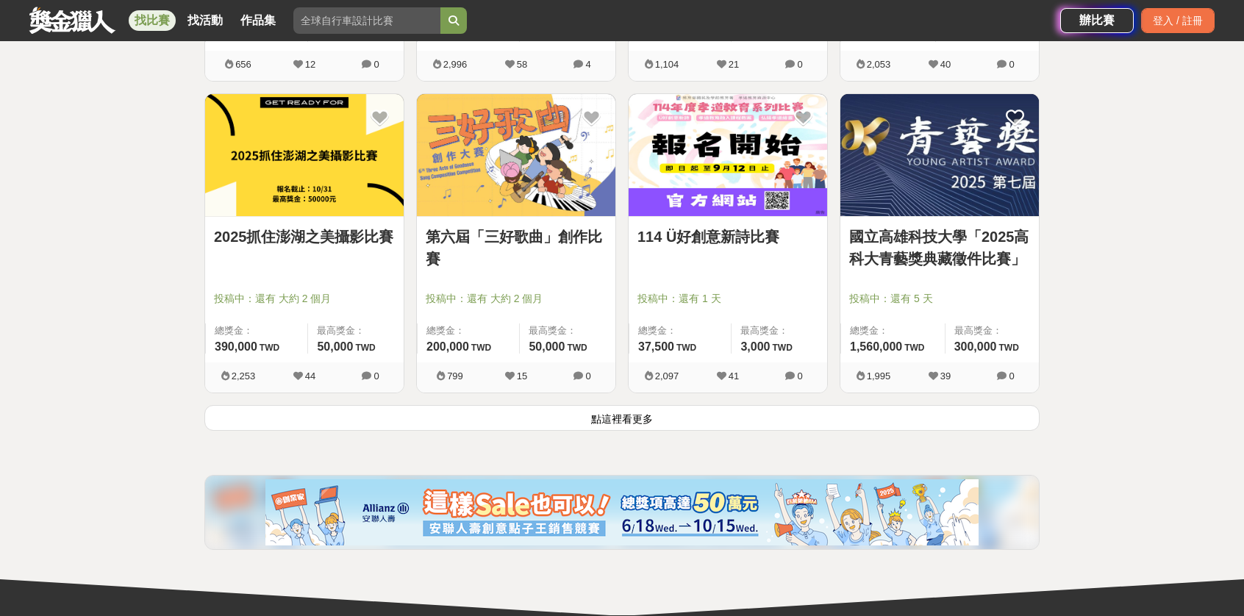
scroll to position [7430, 0]
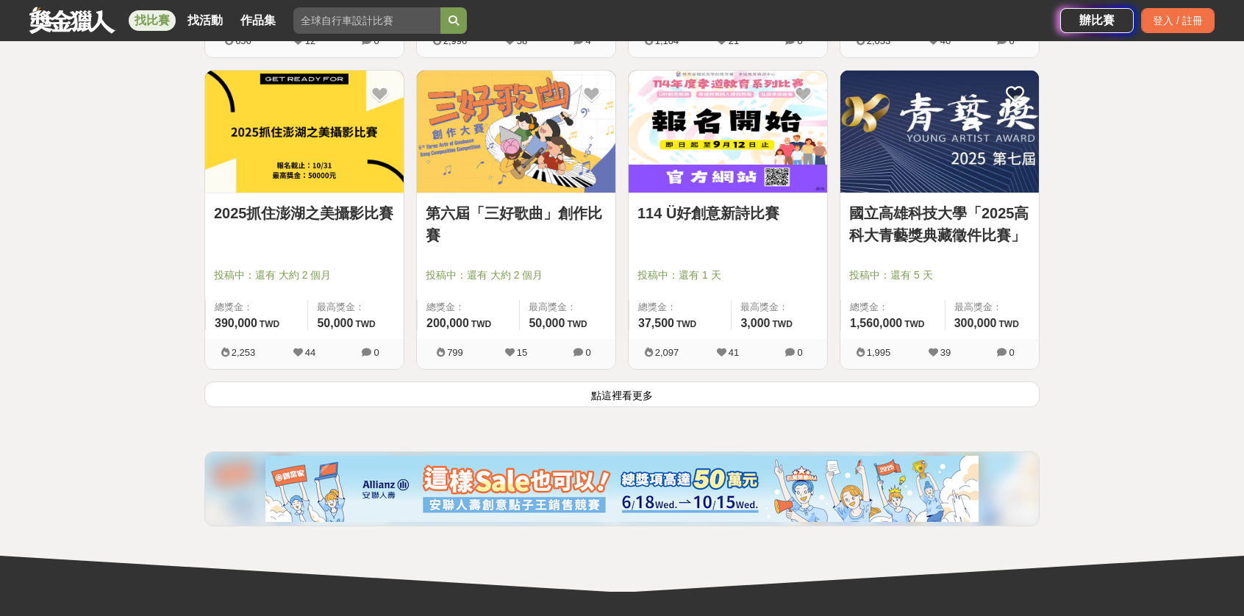
click at [659, 389] on button "點這裡看更多" at bounding box center [621, 394] width 835 height 26
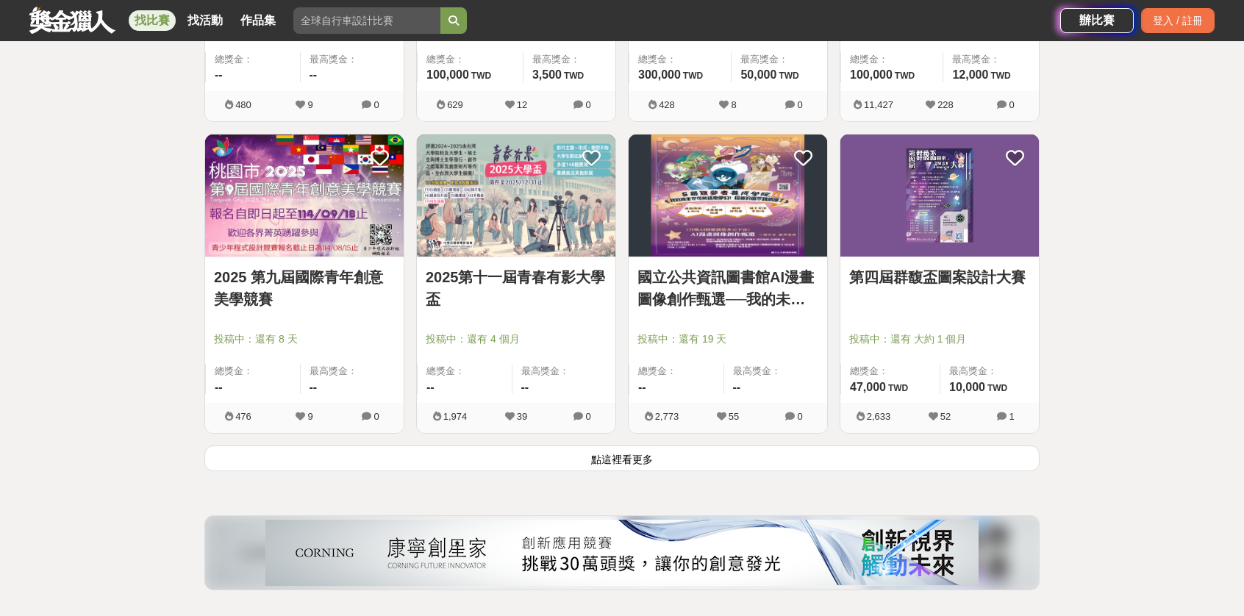
scroll to position [9176, 0]
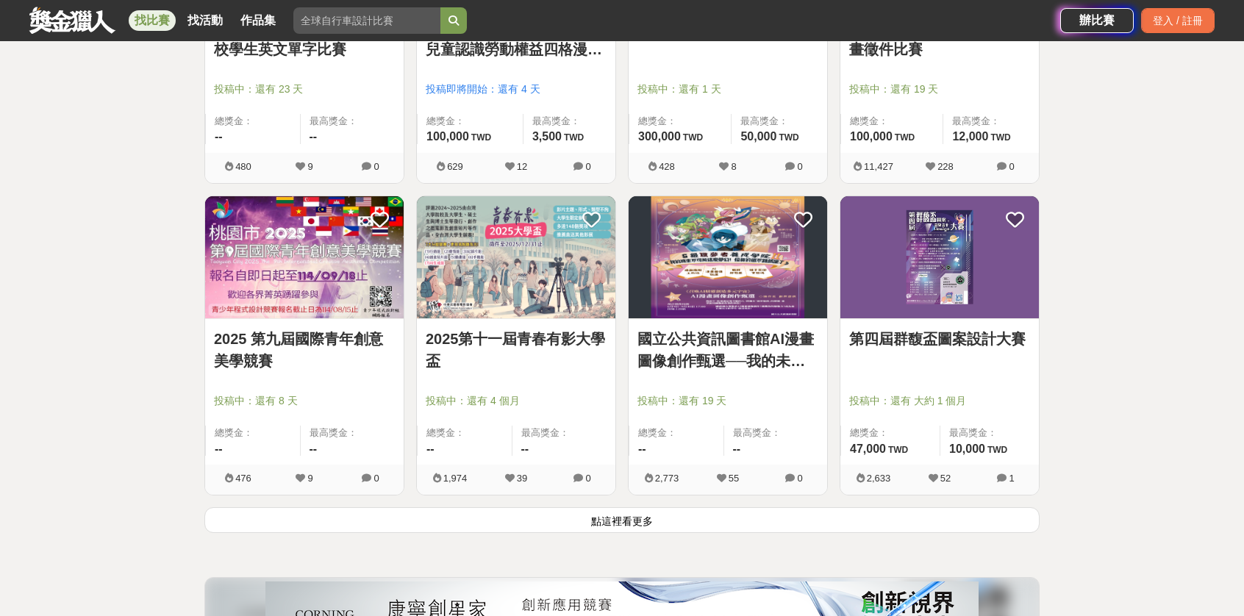
click at [611, 507] on button "點這裡看更多" at bounding box center [621, 520] width 835 height 26
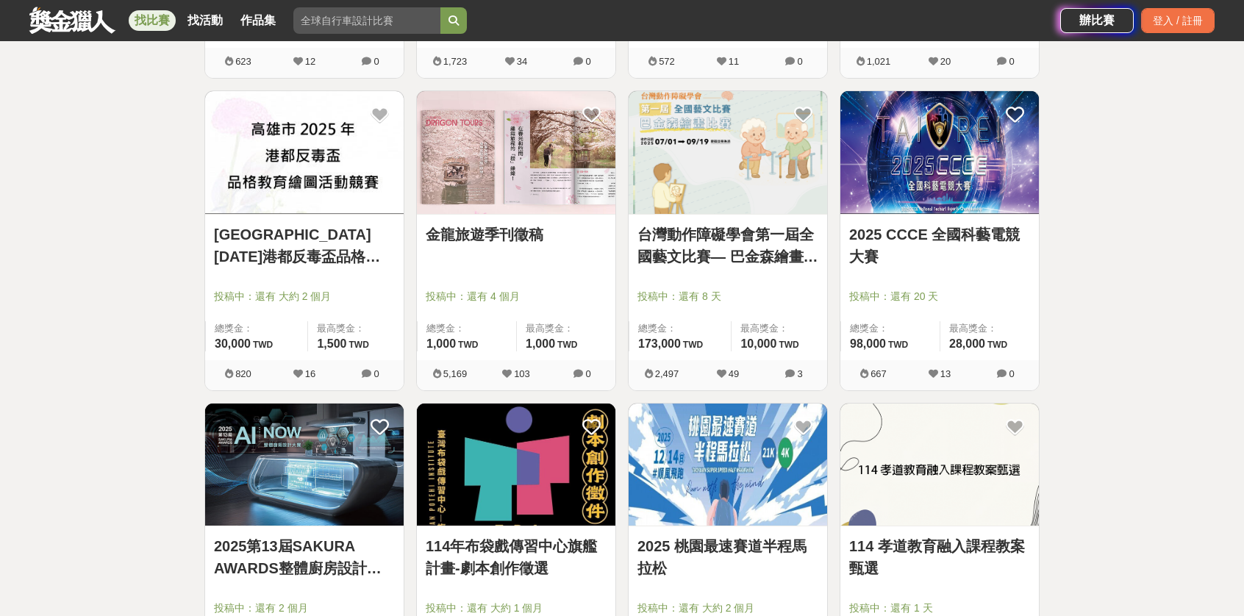
scroll to position [10132, 0]
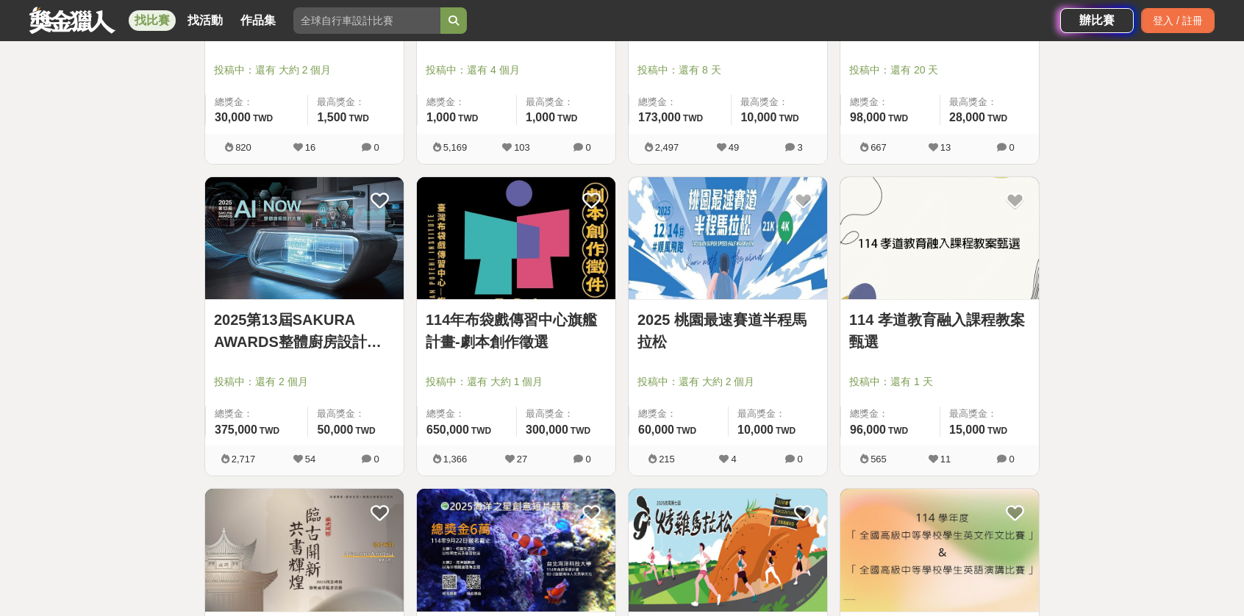
click at [243, 320] on link "2025第13屆SAKURA AWARDS整體廚房設計大賽" at bounding box center [304, 331] width 181 height 44
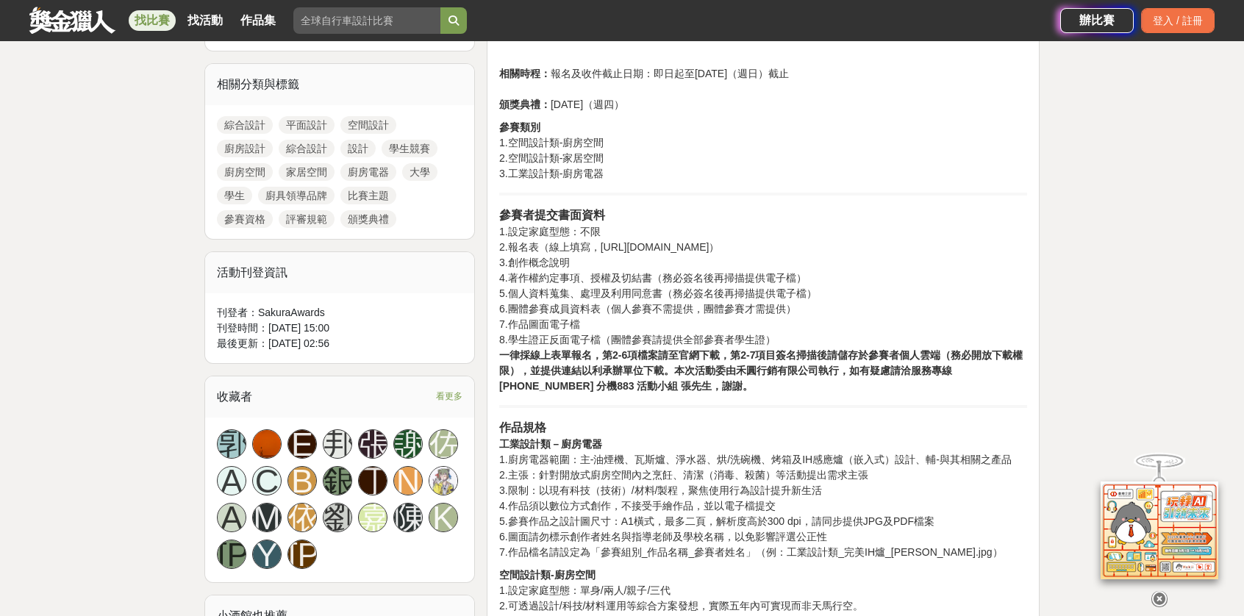
scroll to position [661, 0]
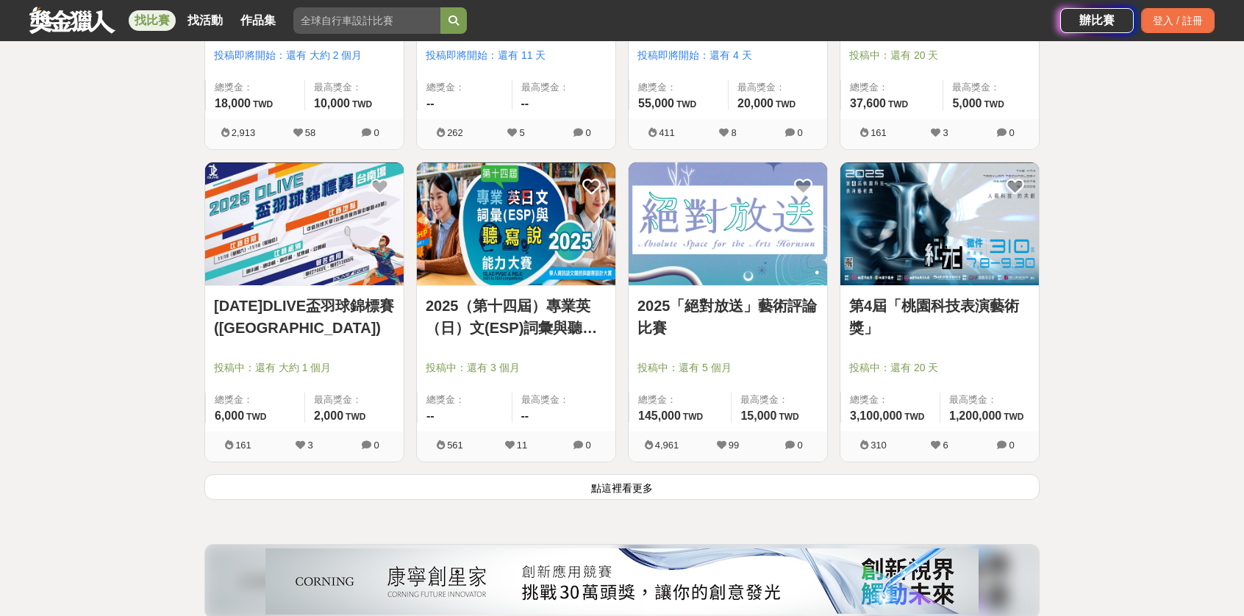
scroll to position [11308, 0]
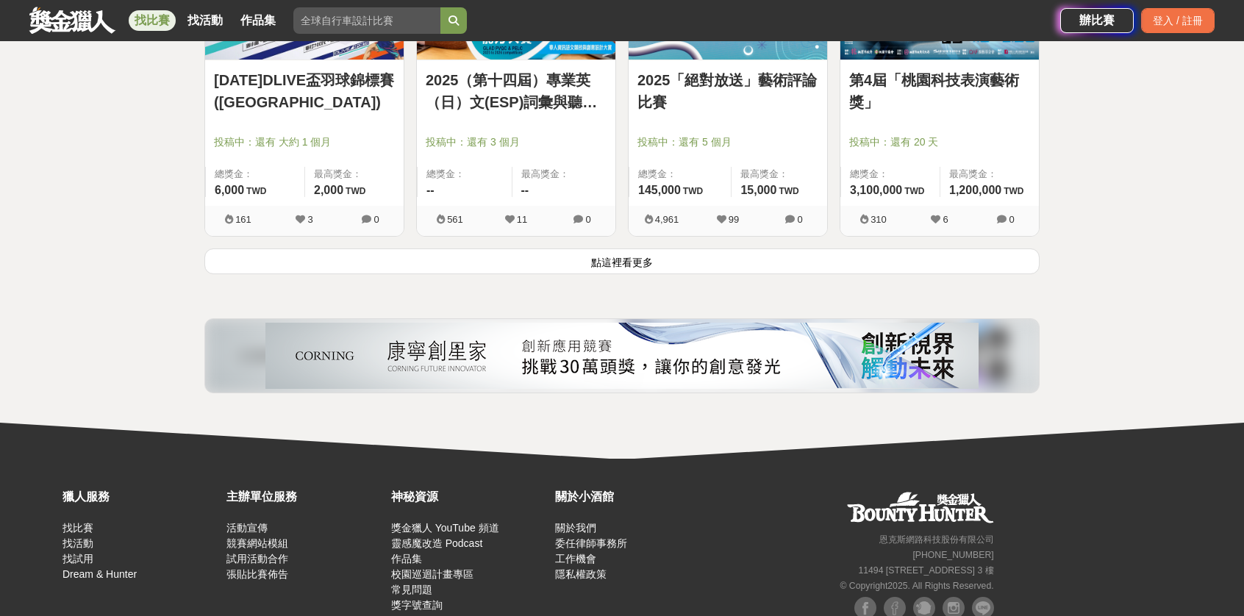
click at [395, 251] on button "點這裡看更多" at bounding box center [621, 261] width 835 height 26
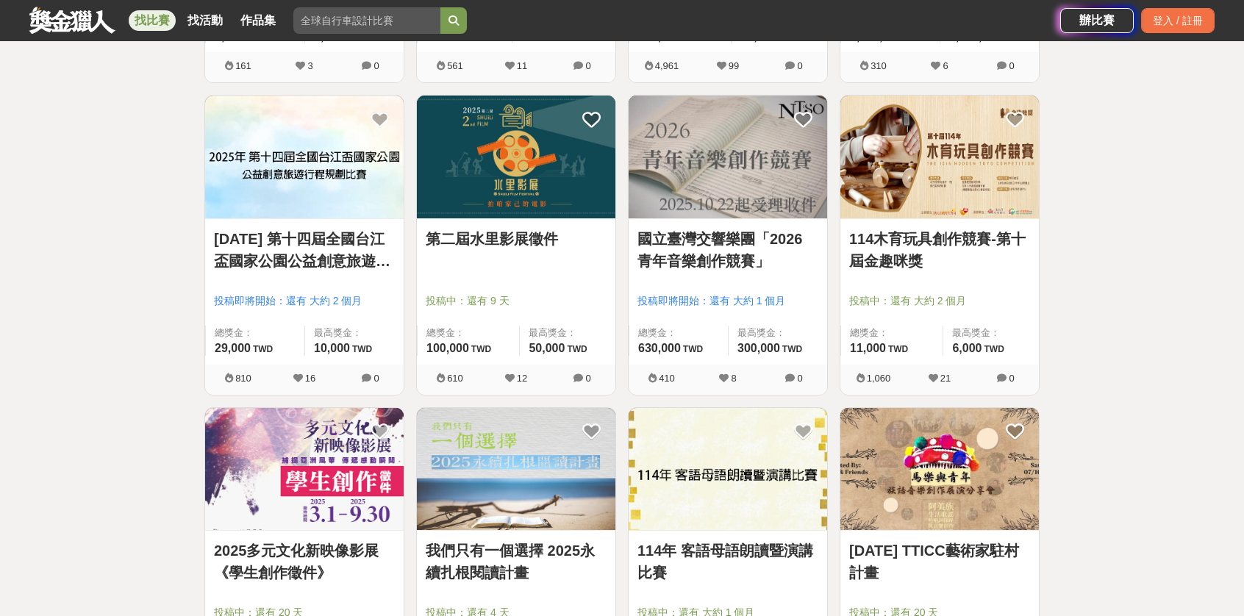
scroll to position [11455, 0]
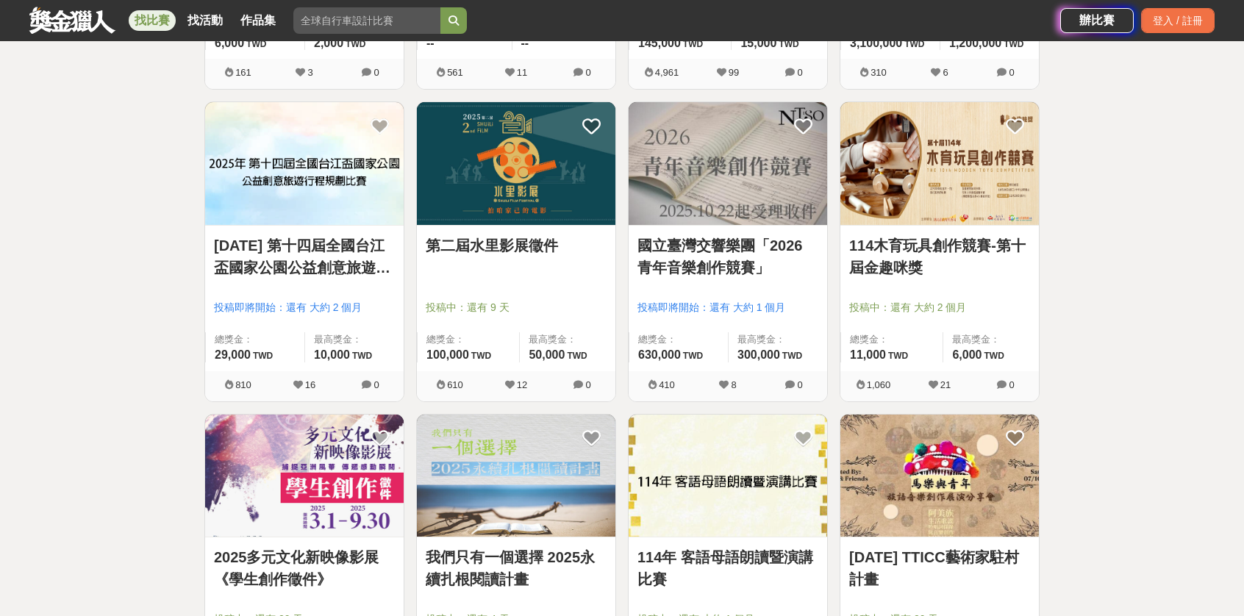
click at [932, 245] on link "114木育玩具創作競賽-第十屆金趣咪獎" at bounding box center [939, 256] width 181 height 44
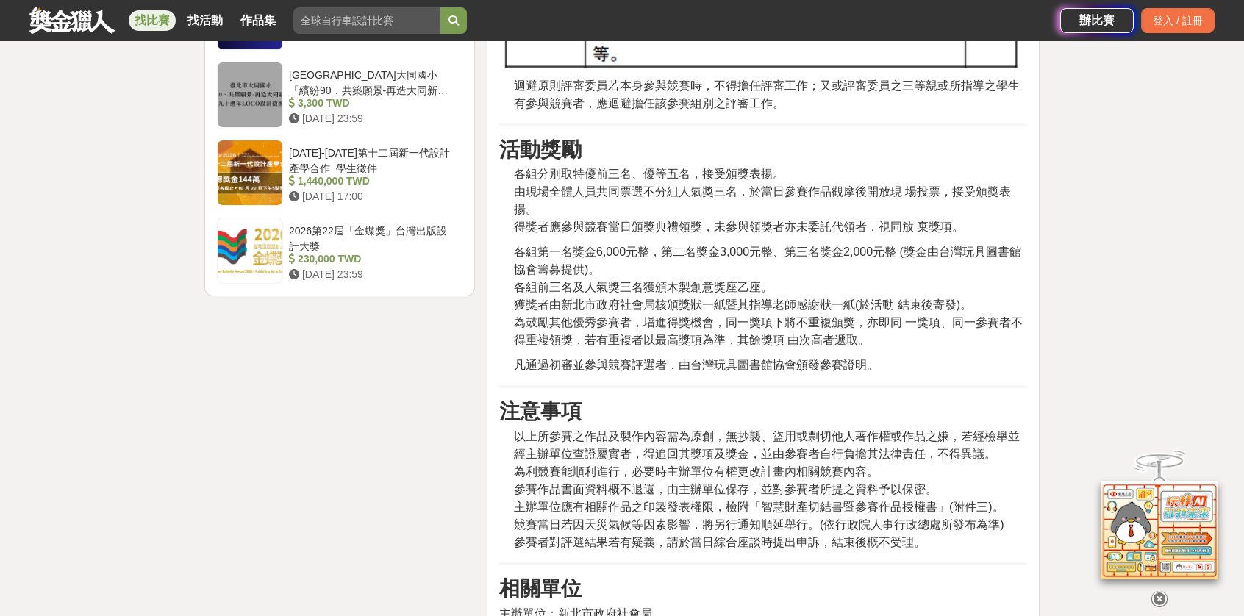
scroll to position [2058, 0]
